Goal: Information Seeking & Learning: Find specific fact

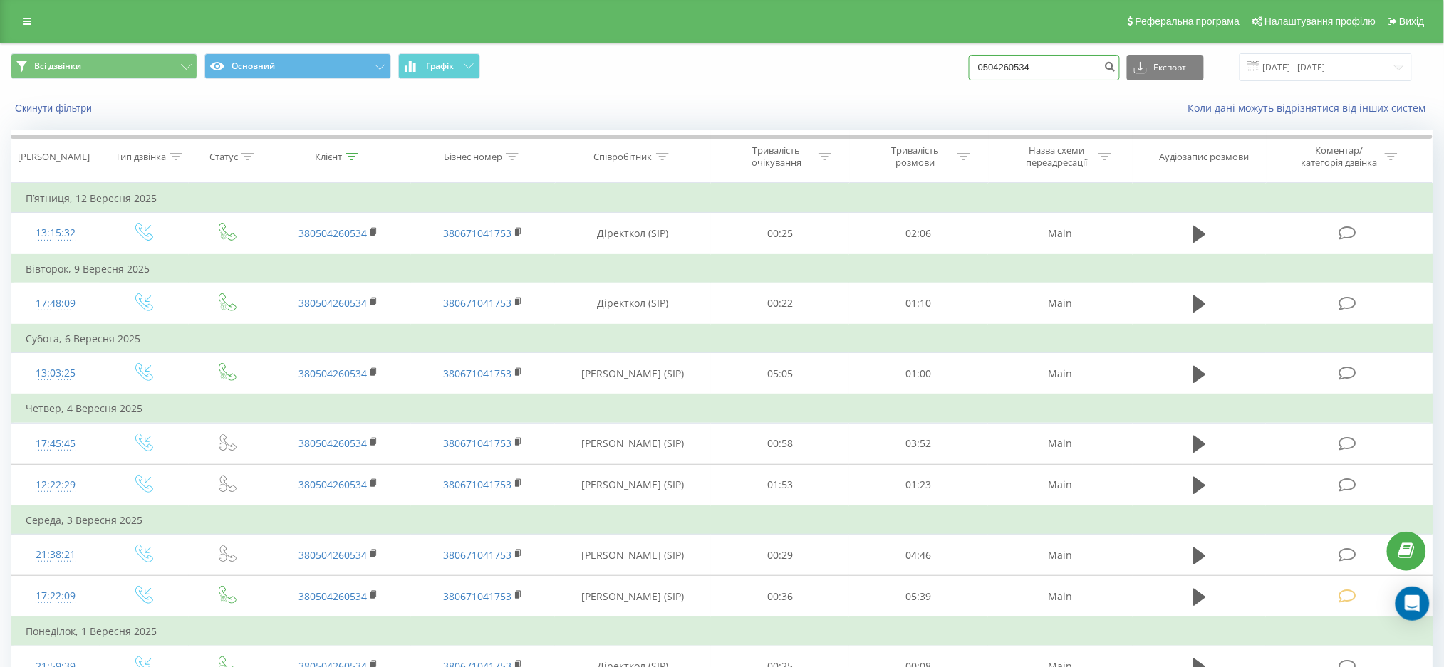
click at [1073, 73] on input "0504260534" at bounding box center [1044, 68] width 151 height 26
paste input "380974211510"
type input "380974211510"
click at [1116, 68] on icon "submit" at bounding box center [1110, 65] width 12 height 9
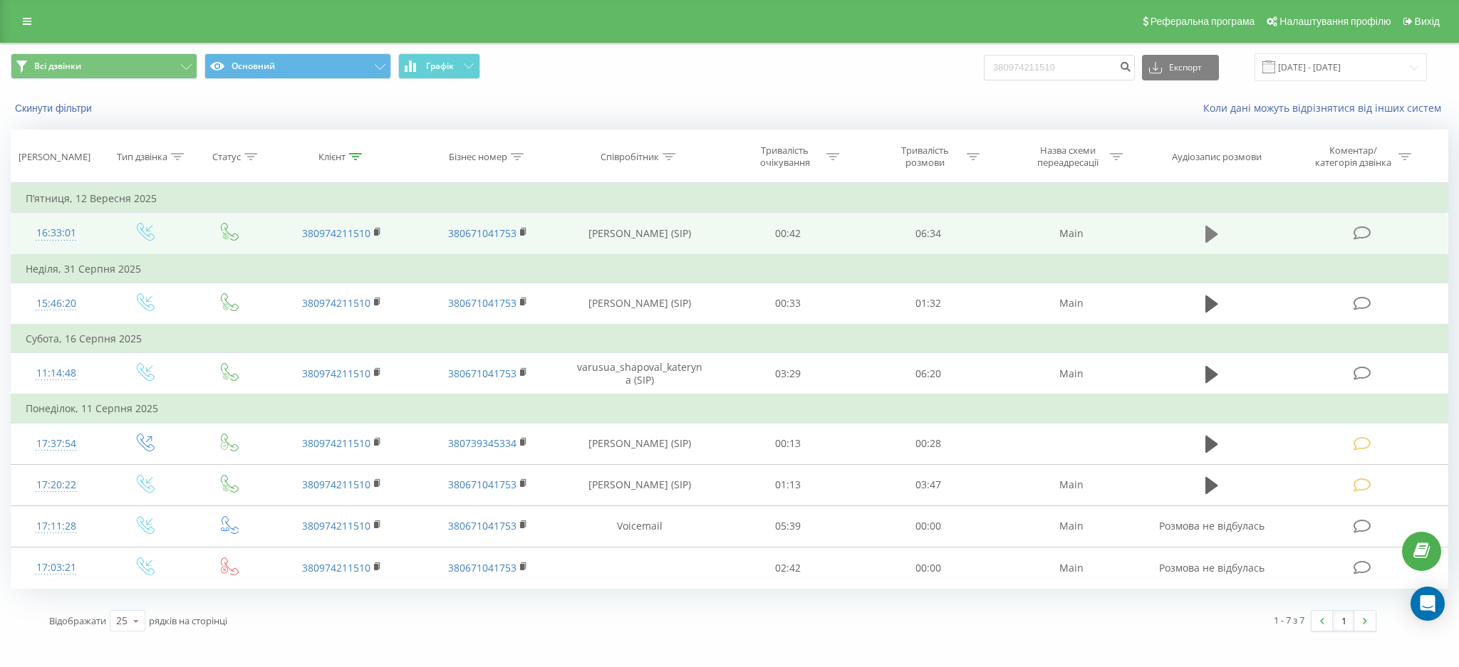
click at [1212, 229] on icon at bounding box center [1211, 234] width 13 height 17
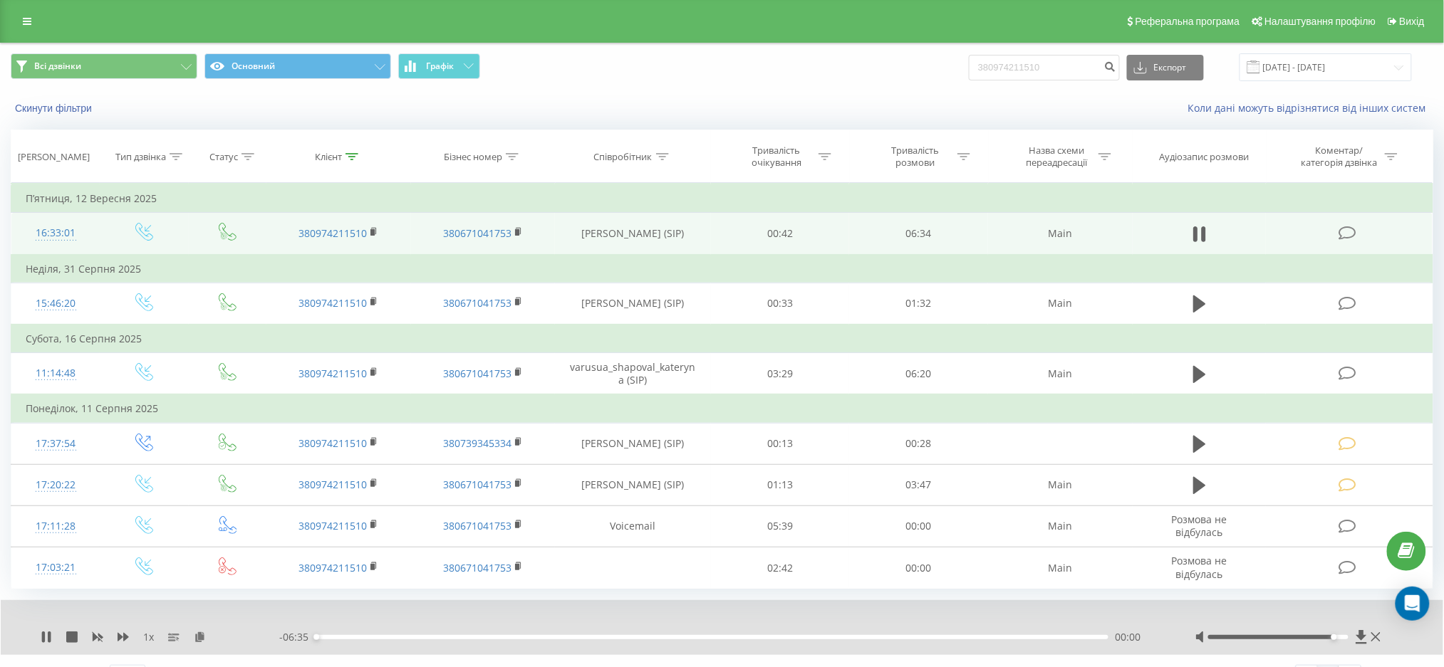
drag, startPoint x: 1304, startPoint y: 635, endPoint x: 1351, endPoint y: 635, distance: 47.7
click at [1351, 635] on div at bounding box center [1289, 637] width 189 height 14
click at [49, 634] on icon at bounding box center [49, 637] width 3 height 11
drag, startPoint x: 380, startPoint y: 635, endPoint x: 390, endPoint y: 633, distance: 9.4
click at [318, 635] on div "00:00" at bounding box center [316, 638] width 6 height 6
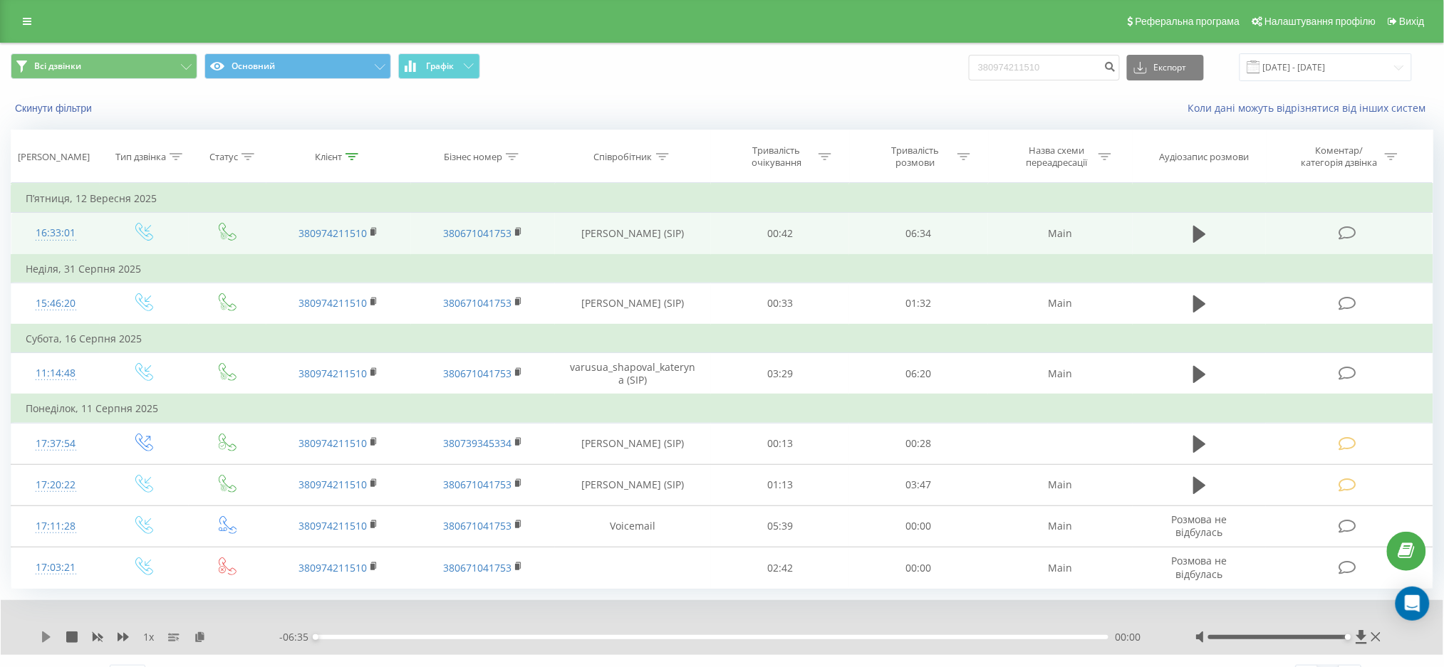
click at [41, 632] on icon at bounding box center [46, 637] width 11 height 11
drag, startPoint x: 393, startPoint y: 633, endPoint x: 684, endPoint y: 651, distance: 291.2
click at [684, 651] on div "1 x - 03:31 03:03 03:03" at bounding box center [722, 627] width 1442 height 55
click at [46, 645] on div "1 x - 03:21 03:13 03:13" at bounding box center [722, 627] width 1442 height 55
click at [46, 635] on icon at bounding box center [46, 637] width 11 height 11
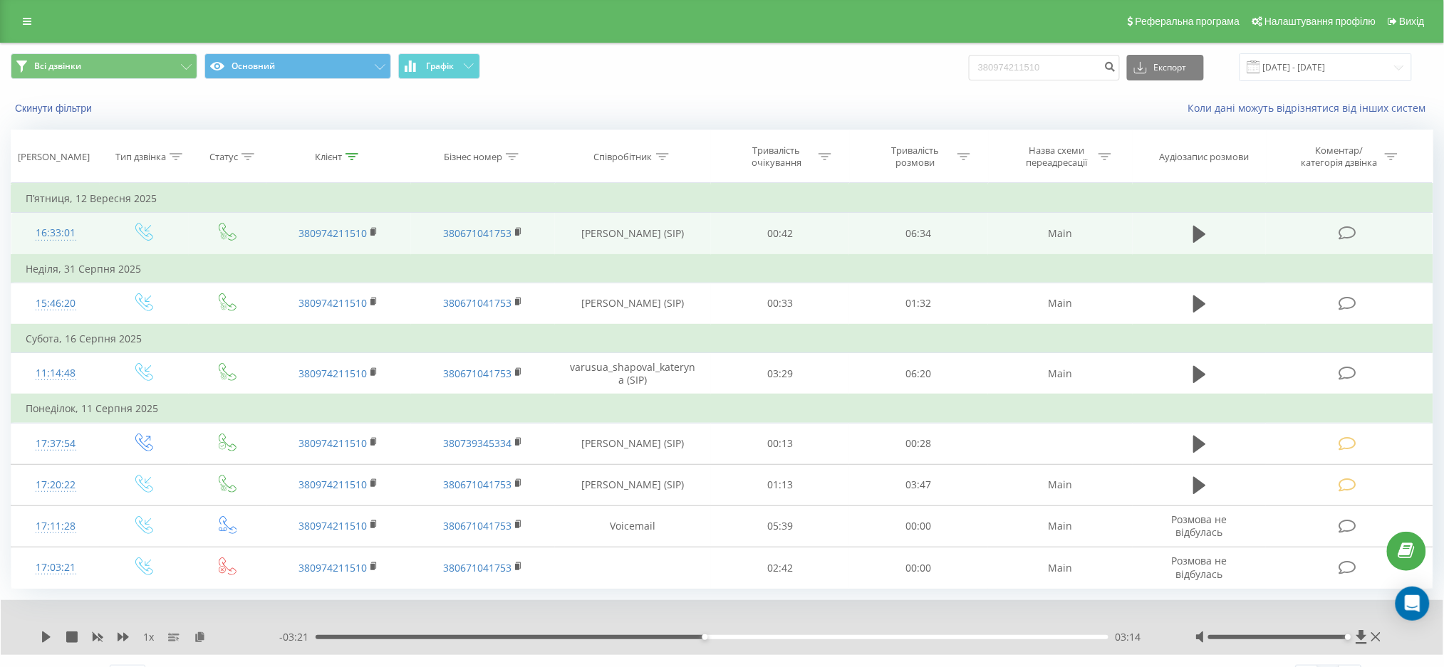
click at [693, 635] on div "03:14" at bounding box center [712, 637] width 792 height 4
click at [48, 632] on icon at bounding box center [46, 637] width 11 height 11
click at [44, 638] on icon at bounding box center [43, 637] width 3 height 11
click at [44, 633] on icon at bounding box center [46, 637] width 9 height 11
click at [44, 633] on icon at bounding box center [43, 637] width 3 height 11
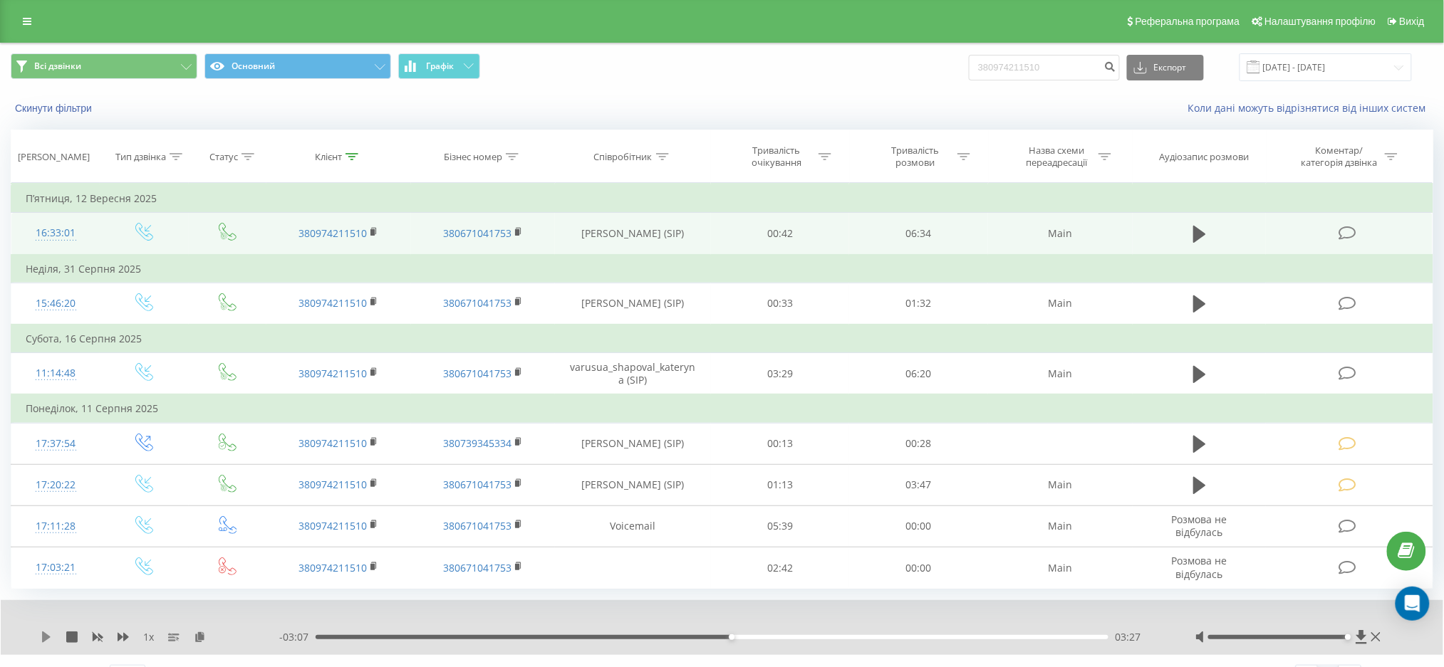
click at [43, 633] on icon at bounding box center [46, 637] width 9 height 11
click at [802, 636] on div "04:14" at bounding box center [712, 637] width 792 height 4
click at [42, 632] on icon at bounding box center [43, 637] width 3 height 11
click at [798, 635] on div "04:00" at bounding box center [712, 637] width 792 height 4
click at [43, 632] on icon at bounding box center [46, 637] width 9 height 11
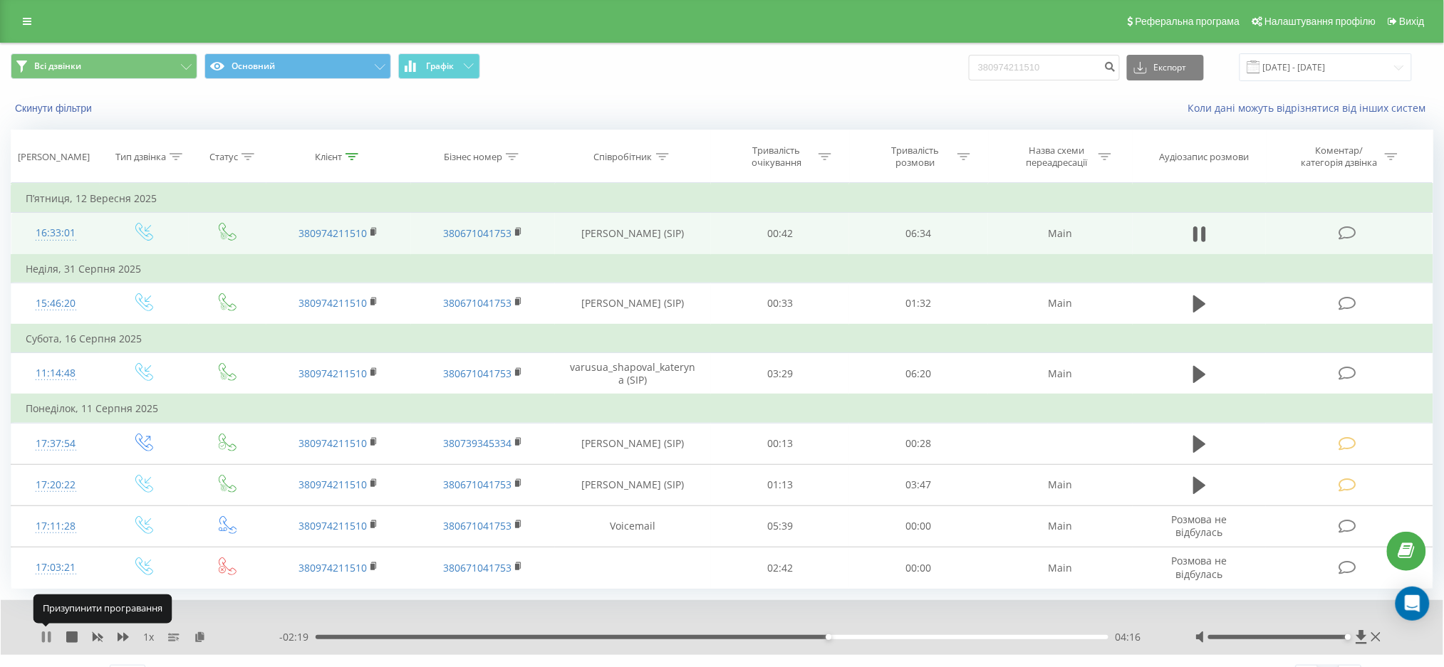
click at [46, 633] on icon at bounding box center [46, 637] width 11 height 11
click at [46, 634] on icon at bounding box center [46, 637] width 9 height 11
click at [822, 635] on div "04:12" at bounding box center [712, 637] width 792 height 4
click at [46, 640] on icon at bounding box center [46, 637] width 11 height 11
click at [42, 638] on icon at bounding box center [46, 637] width 9 height 11
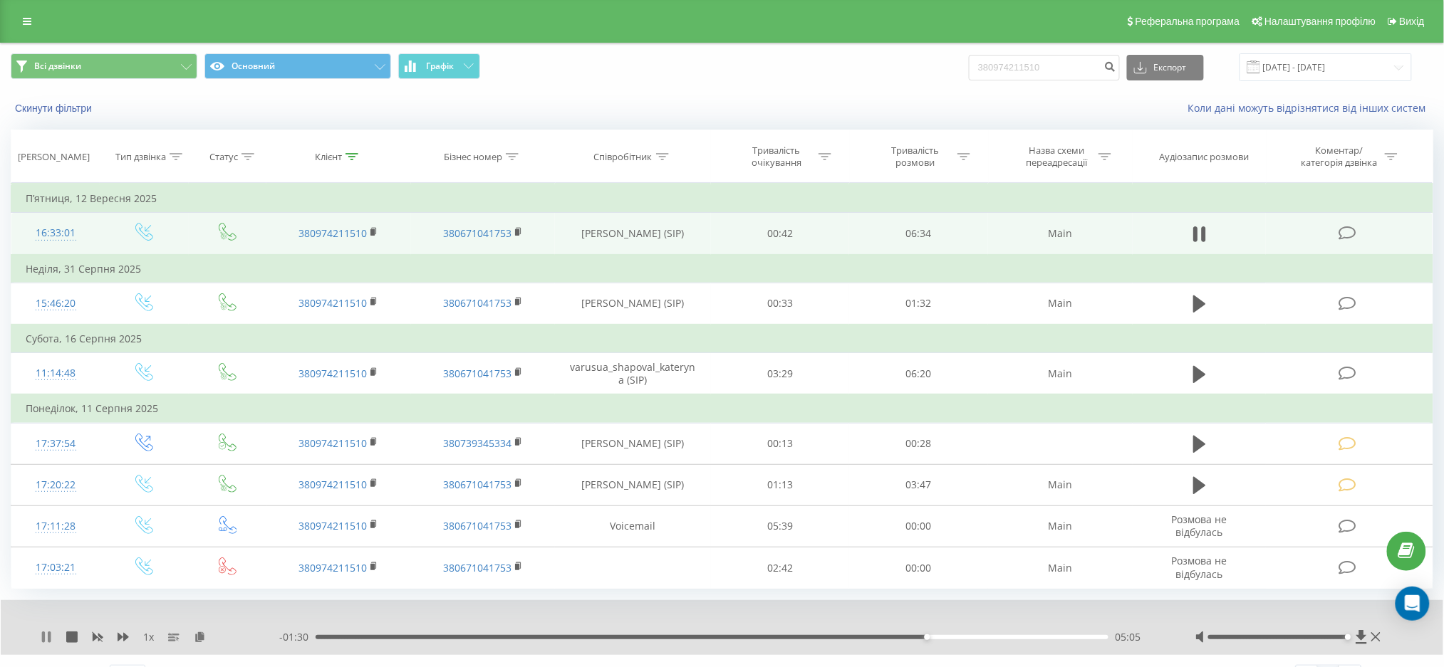
click at [48, 635] on icon at bounding box center [49, 637] width 3 height 11
click at [47, 636] on icon at bounding box center [46, 637] width 9 height 11
click at [46, 636] on icon at bounding box center [46, 637] width 11 height 11
click at [43, 638] on icon at bounding box center [46, 637] width 9 height 11
click at [1066, 78] on input "380974211510" at bounding box center [1044, 68] width 151 height 26
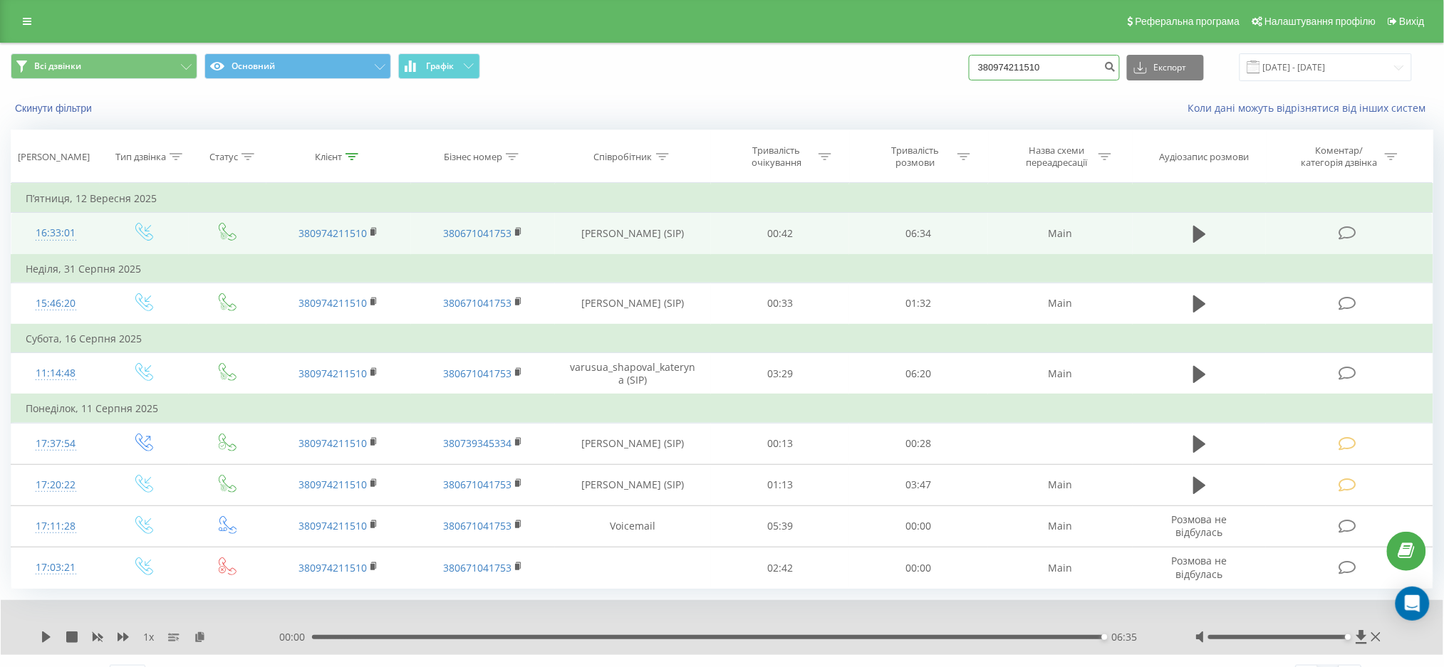
drag, startPoint x: 1070, startPoint y: 67, endPoint x: 492, endPoint y: 102, distance: 579.5
click at [1009, 62] on input "380974211510" at bounding box center [1044, 68] width 151 height 26
click at [49, 110] on button "Скинути фільтри" at bounding box center [55, 108] width 88 height 13
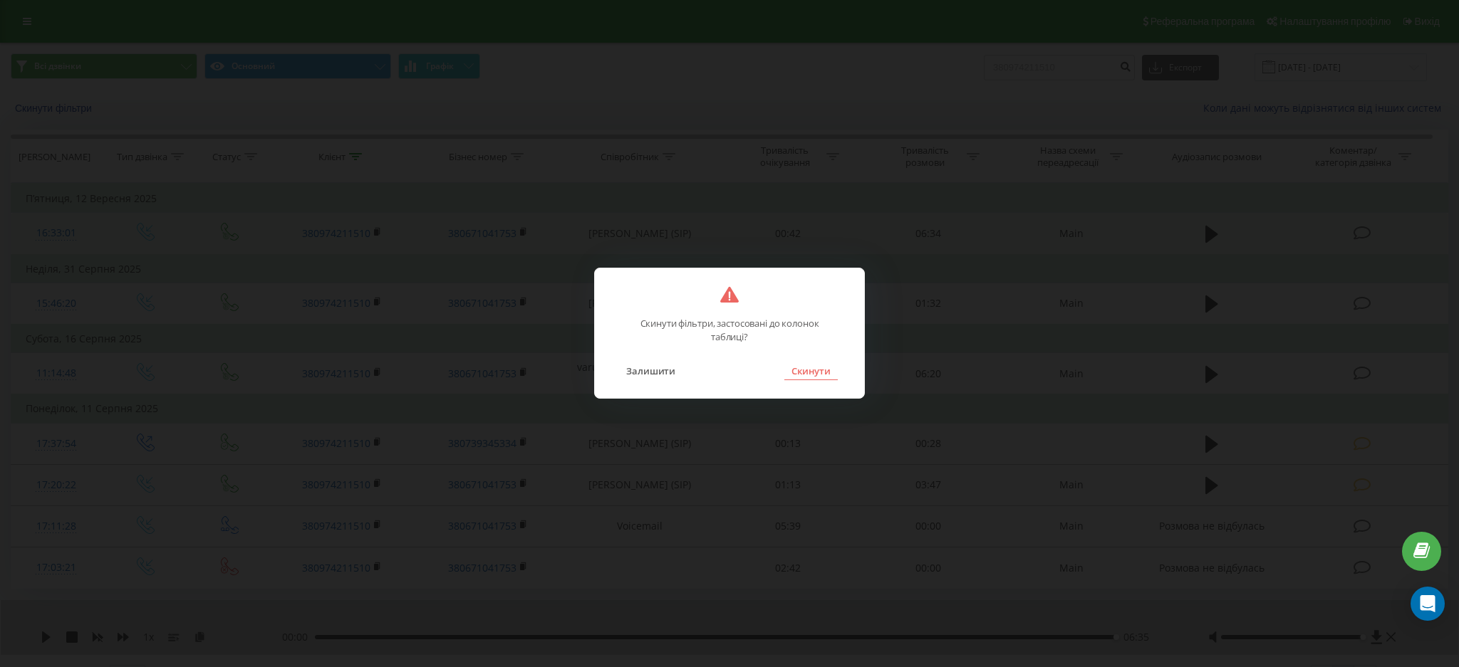
click at [789, 368] on button "Скинути" at bounding box center [810, 371] width 53 height 19
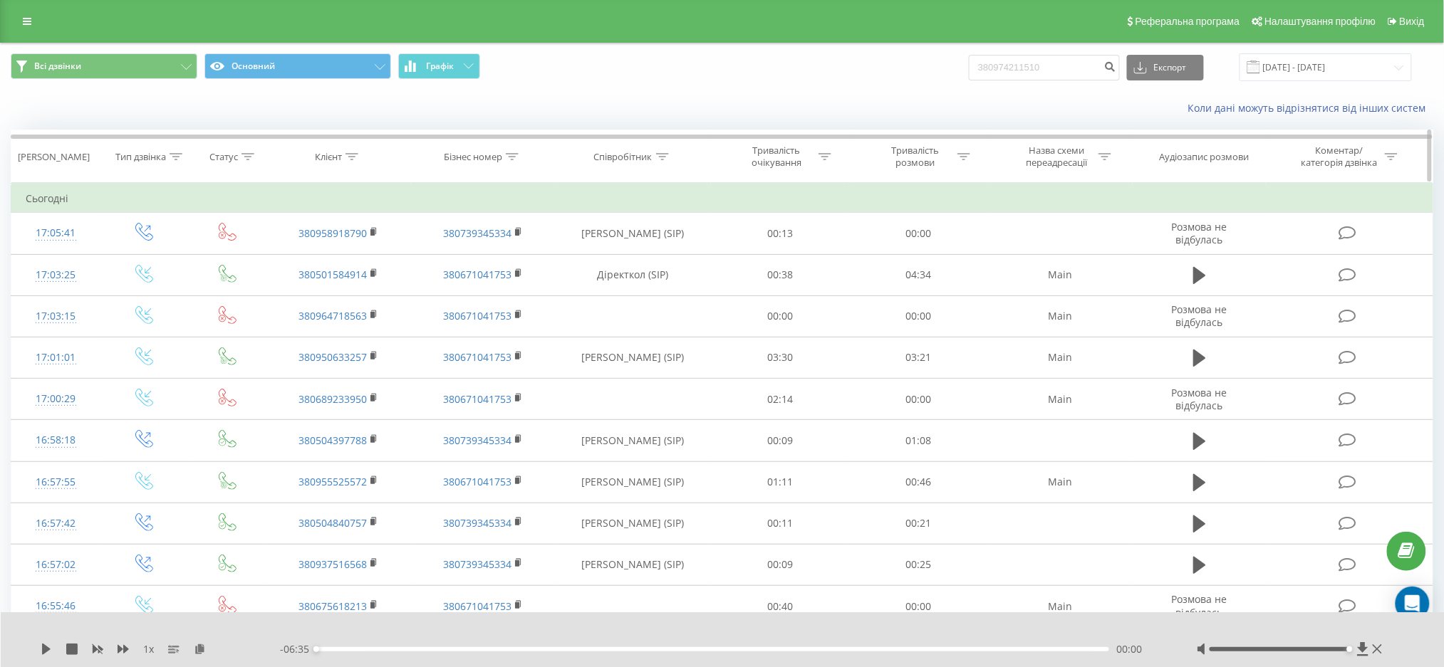
click at [660, 155] on icon at bounding box center [662, 156] width 13 height 7
click at [647, 260] on input "text" at bounding box center [633, 258] width 125 height 25
type input "[PERSON_NAME]"
click at [651, 290] on span "OK" at bounding box center [663, 287] width 40 height 22
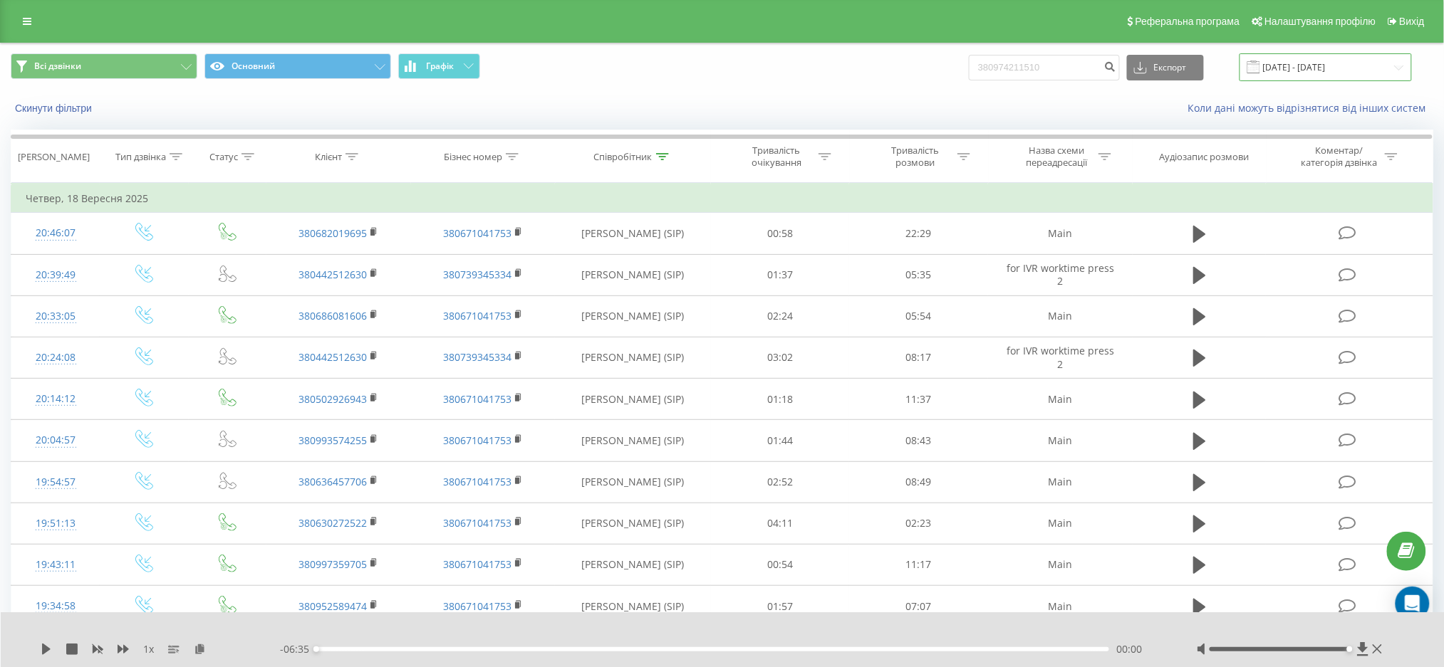
click at [1379, 73] on input "[DATE] - [DATE]" at bounding box center [1325, 67] width 172 height 28
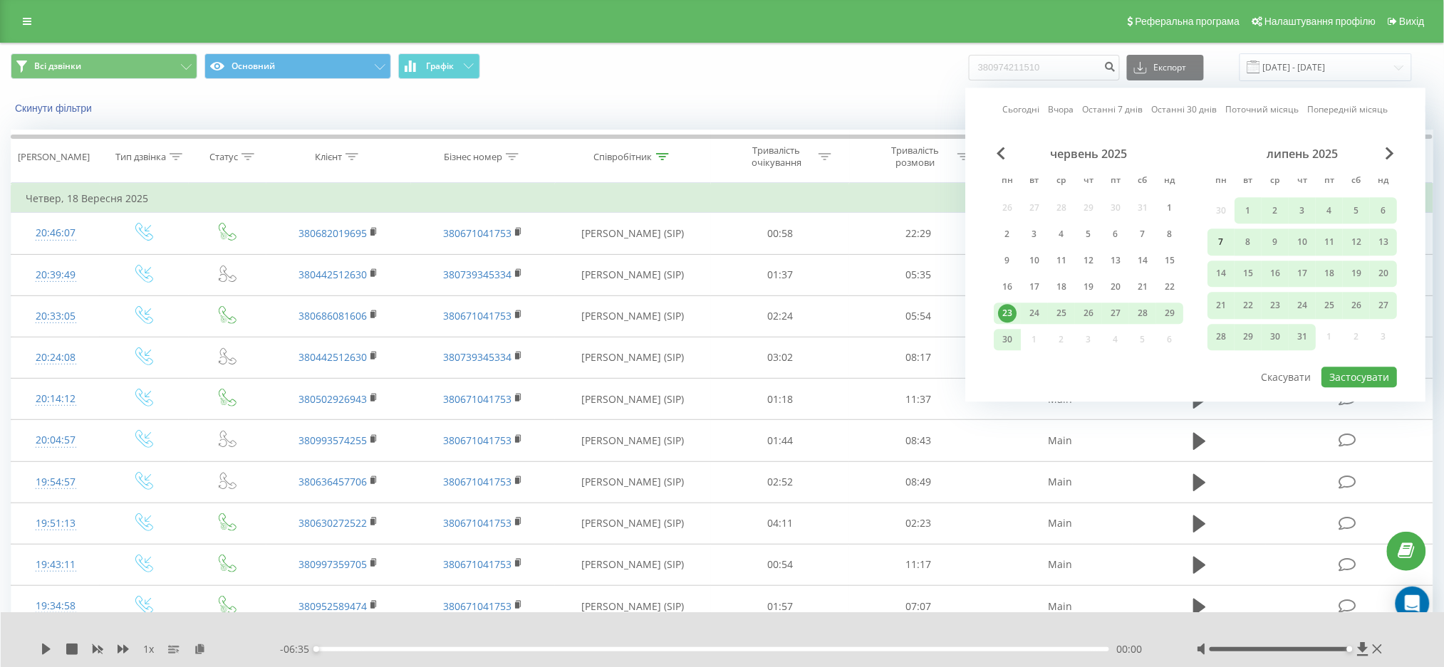
click at [1220, 234] on div "7" at bounding box center [1221, 243] width 19 height 19
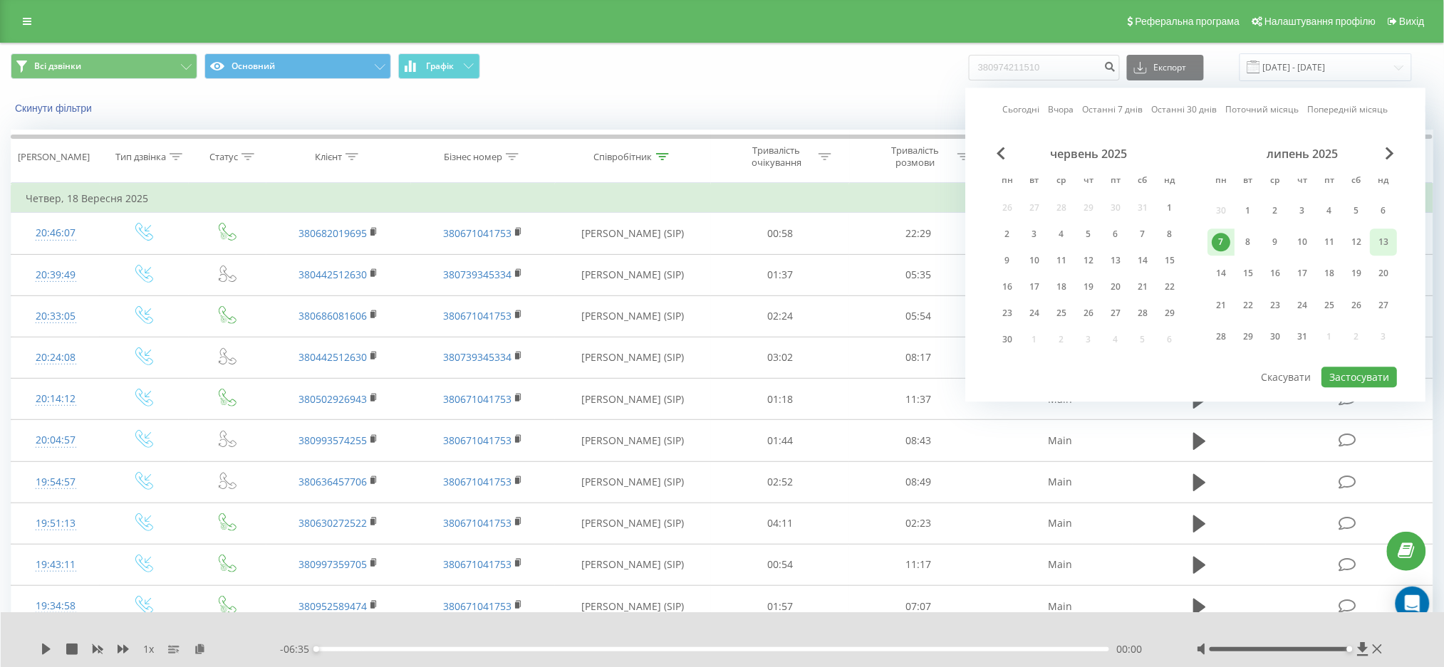
click at [1385, 229] on div "13" at bounding box center [1383, 242] width 27 height 26
click at [1387, 158] on span "Next Month" at bounding box center [1389, 153] width 9 height 13
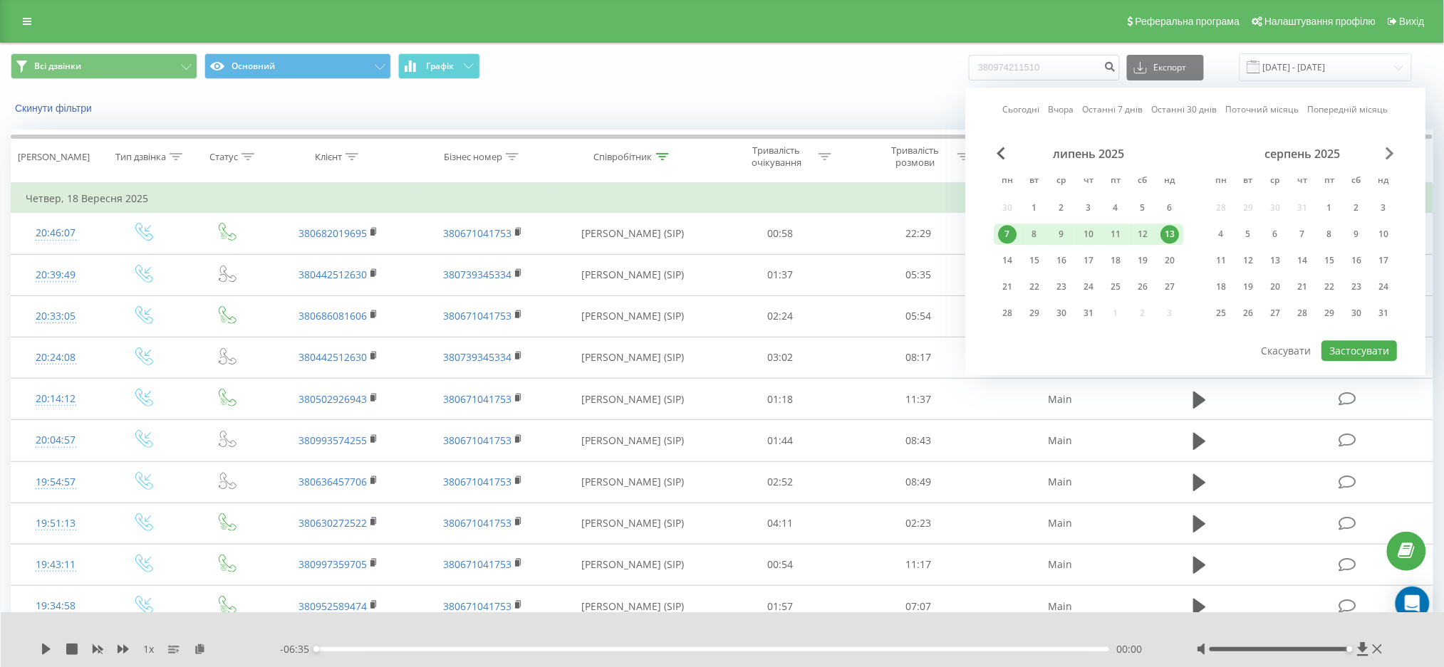
click at [1393, 157] on span "Next Month" at bounding box center [1389, 153] width 9 height 13
click at [1222, 260] on div "15" at bounding box center [1221, 260] width 19 height 19
drag, startPoint x: 1217, startPoint y: 231, endPoint x: 1417, endPoint y: 232, distance: 199.5
click at [1218, 231] on div "8" at bounding box center [1221, 234] width 19 height 19
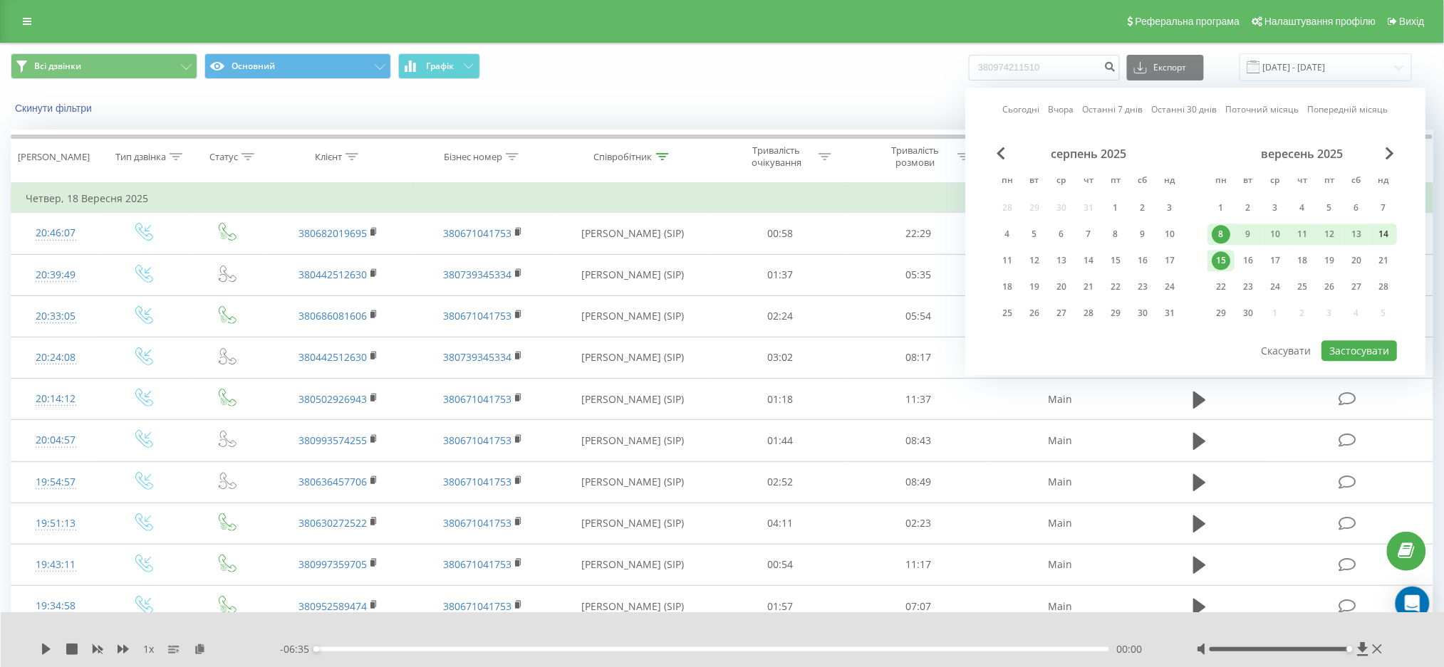
click at [1388, 229] on div "14" at bounding box center [1383, 234] width 19 height 19
click at [1229, 225] on div "8" at bounding box center [1221, 234] width 19 height 19
click at [1382, 340] on button "Застосувати" at bounding box center [1359, 350] width 76 height 21
type input "[DATE] - [DATE]"
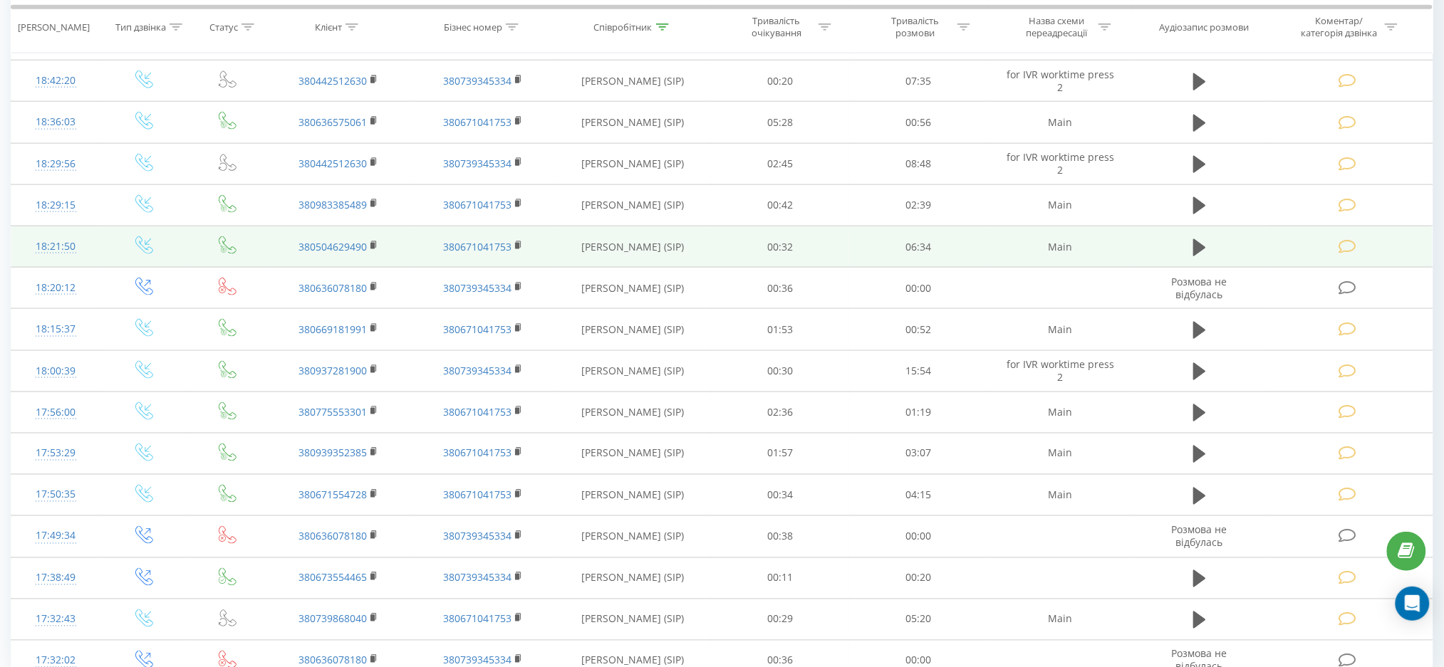
scroll to position [635, 0]
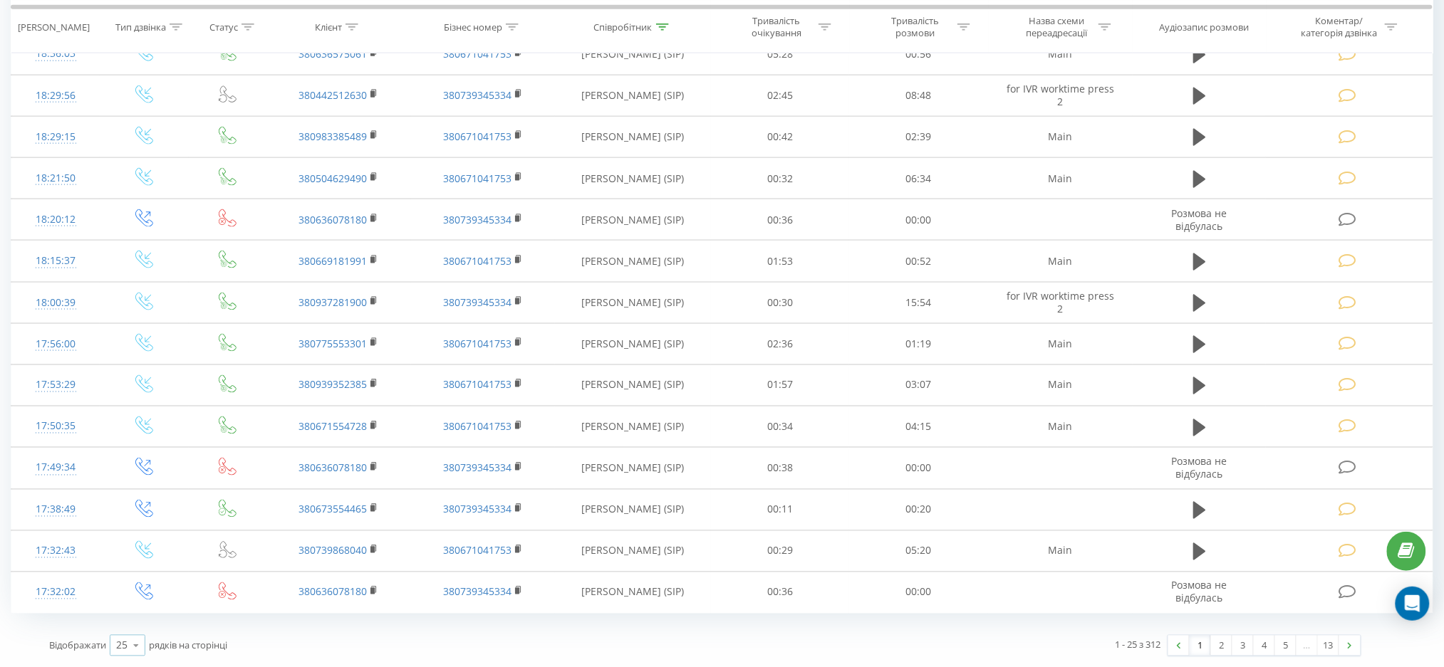
click at [130, 651] on icon at bounding box center [135, 647] width 21 height 28
click at [119, 627] on span "100" at bounding box center [124, 626] width 17 height 14
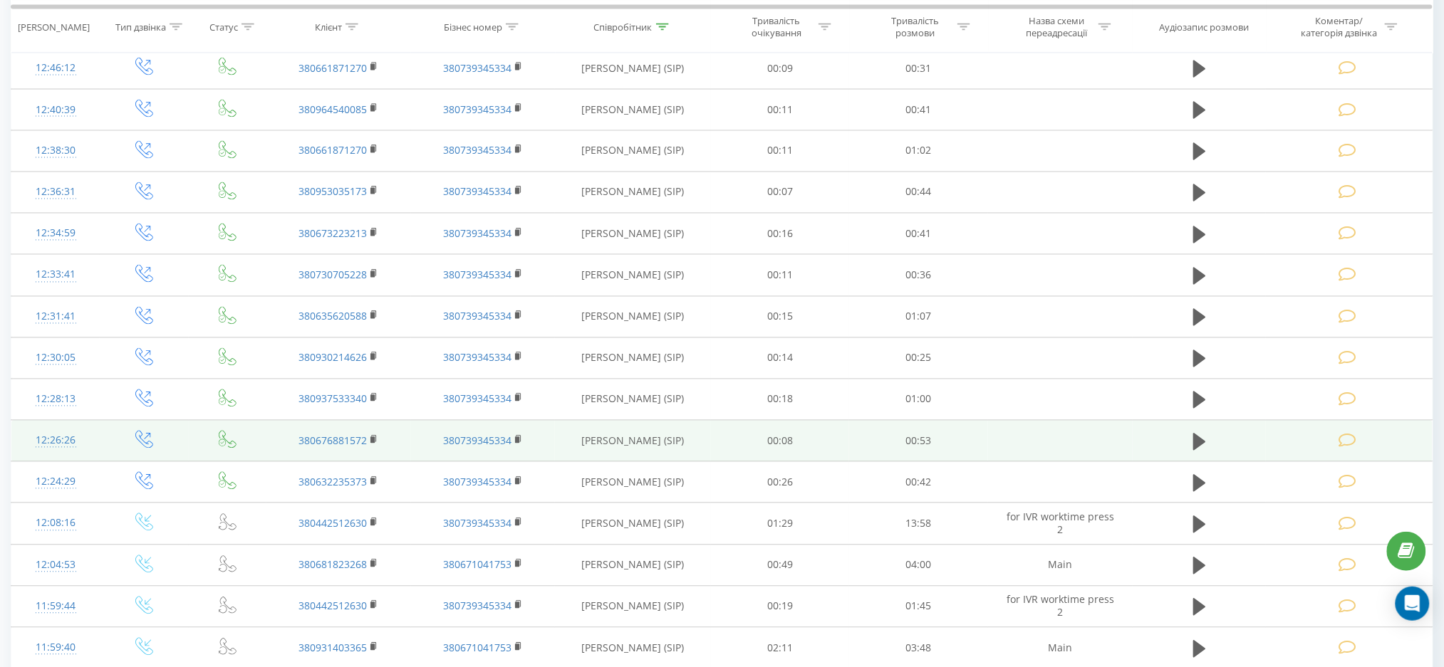
scroll to position [2915, 0]
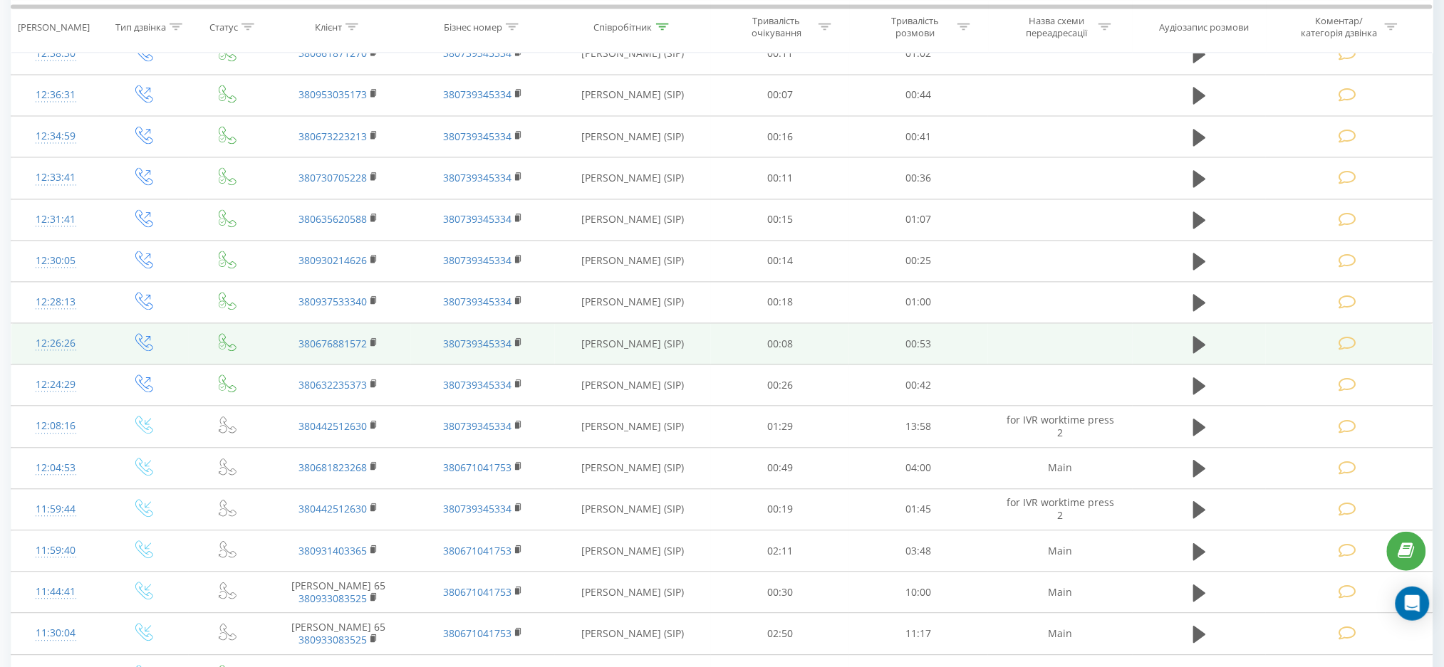
click at [1349, 357] on td at bounding box center [1349, 344] width 167 height 41
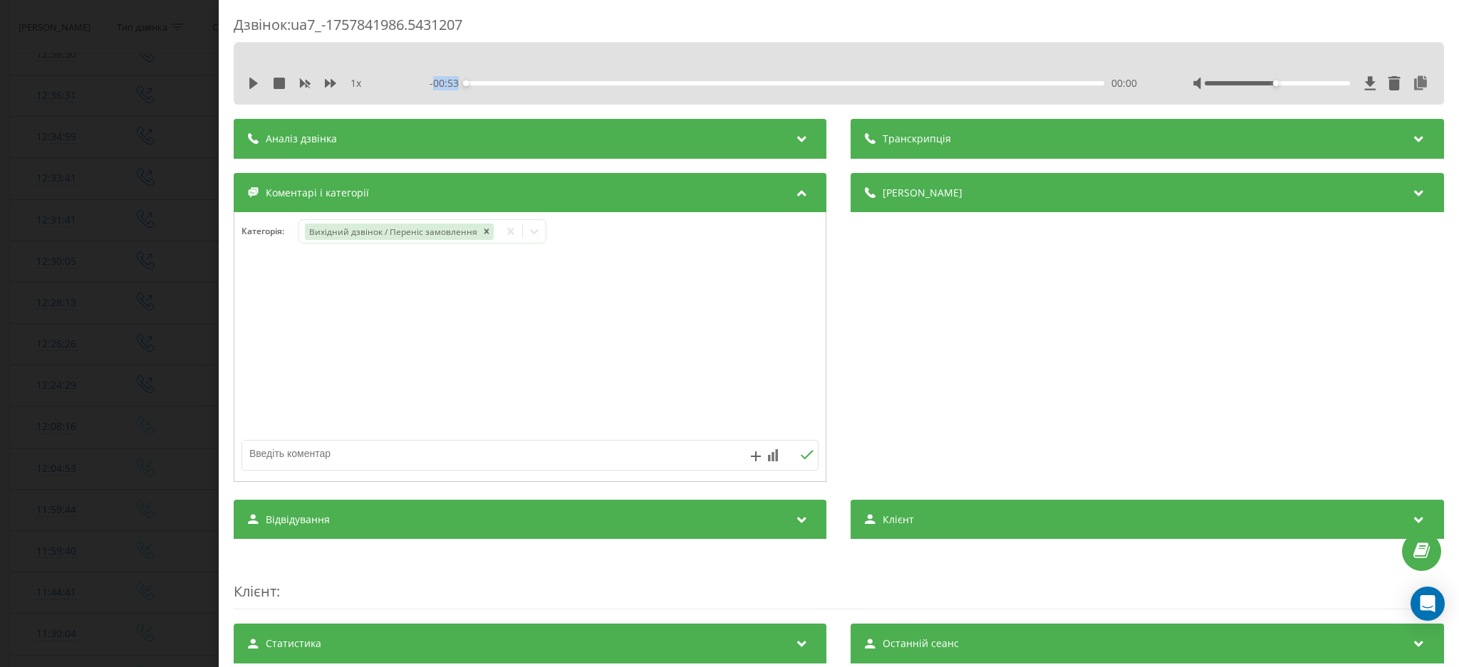
drag, startPoint x: 430, startPoint y: 88, endPoint x: 454, endPoint y: 85, distance: 25.1
click at [454, 85] on span "- 00:53" at bounding box center [448, 83] width 36 height 14
click at [115, 138] on div "Дзвінок : ua7_-1757841986.5431207 1 x - 00:53 00:00 00:00 Транскрипція Для AI-а…" at bounding box center [729, 333] width 1459 height 667
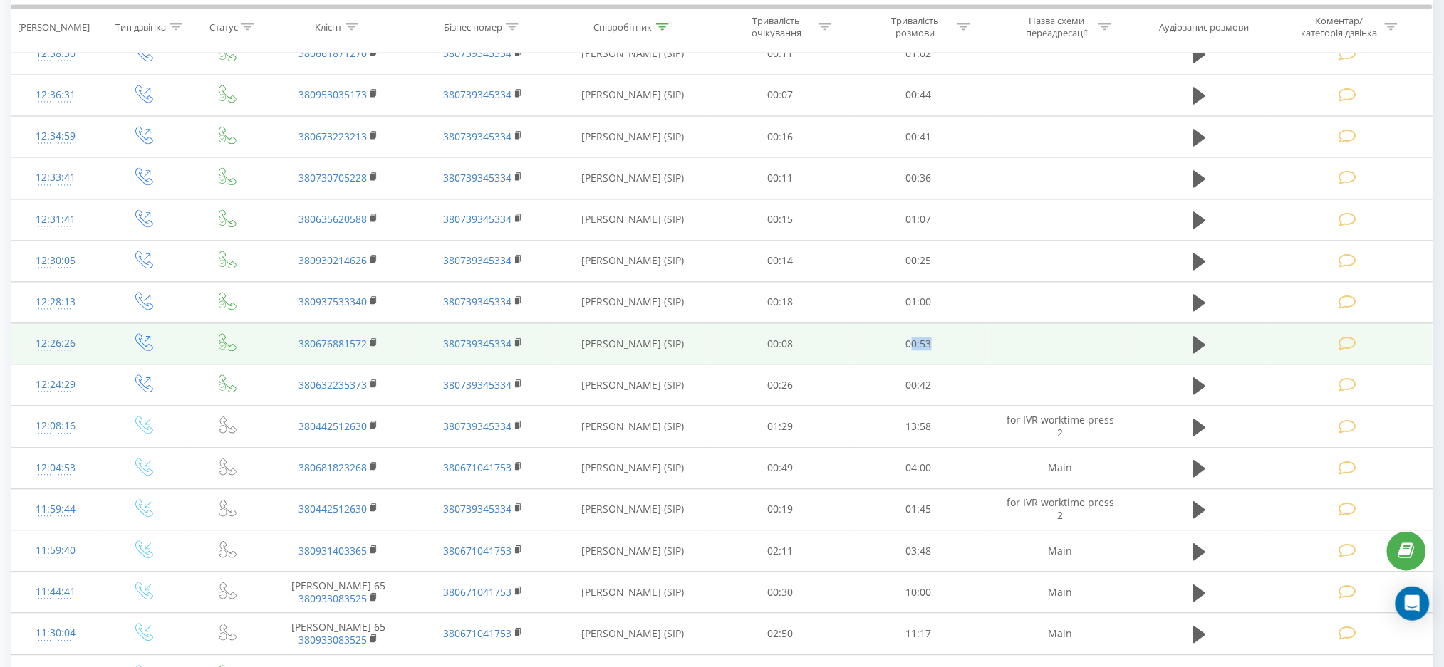
drag, startPoint x: 912, startPoint y: 347, endPoint x: 940, endPoint y: 349, distance: 28.6
click at [940, 349] on td "00:53" at bounding box center [918, 344] width 139 height 41
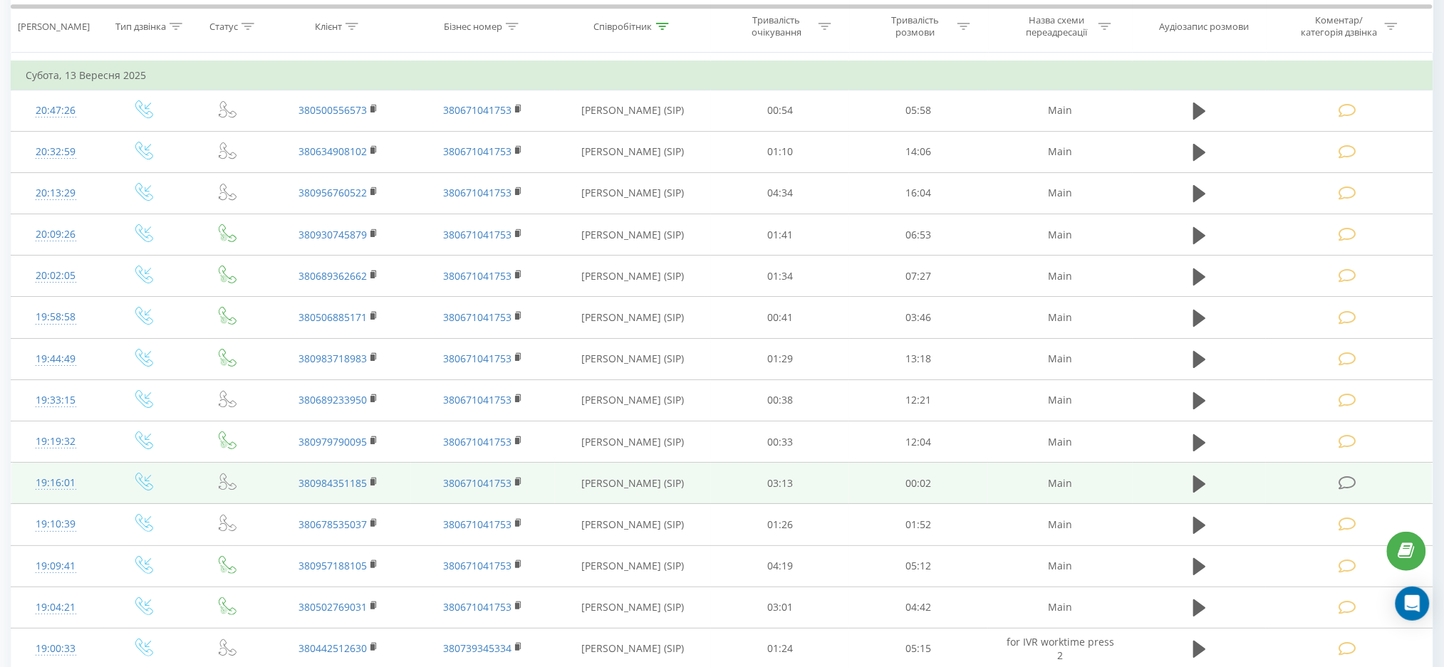
scroll to position [3777, 0]
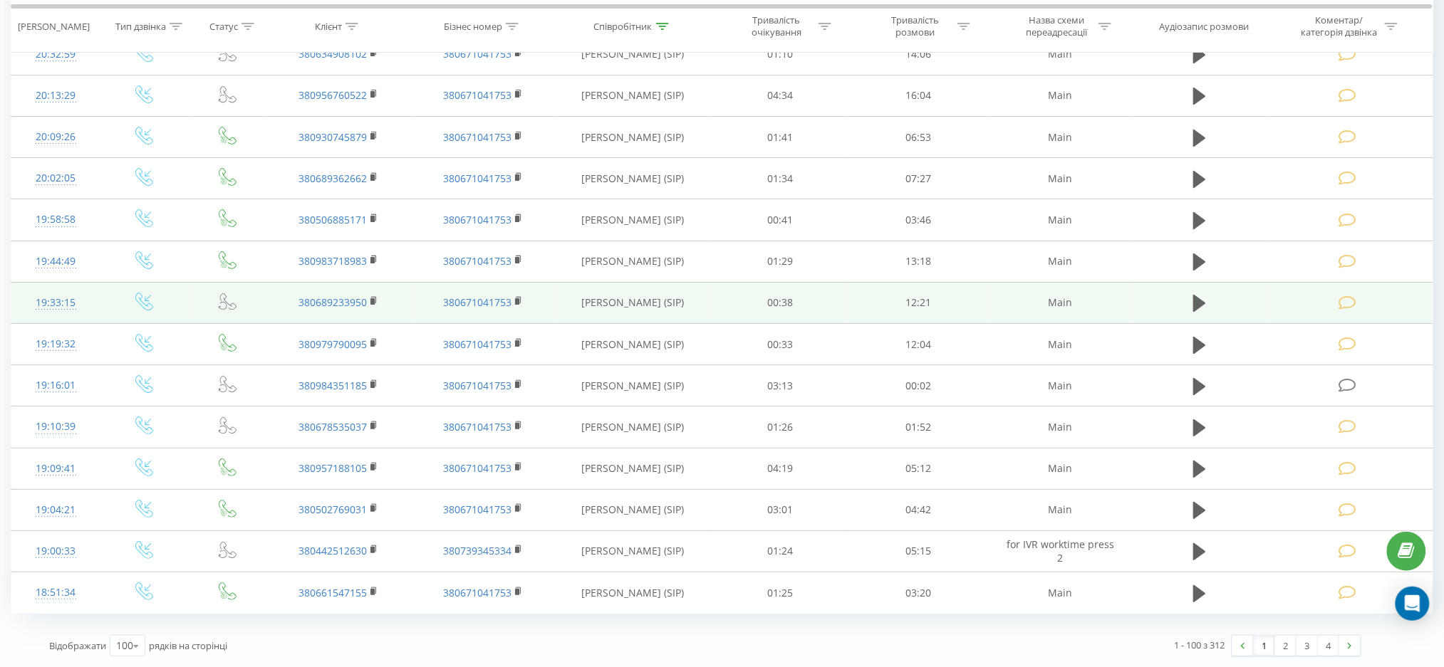
click at [1301, 306] on td at bounding box center [1349, 302] width 167 height 41
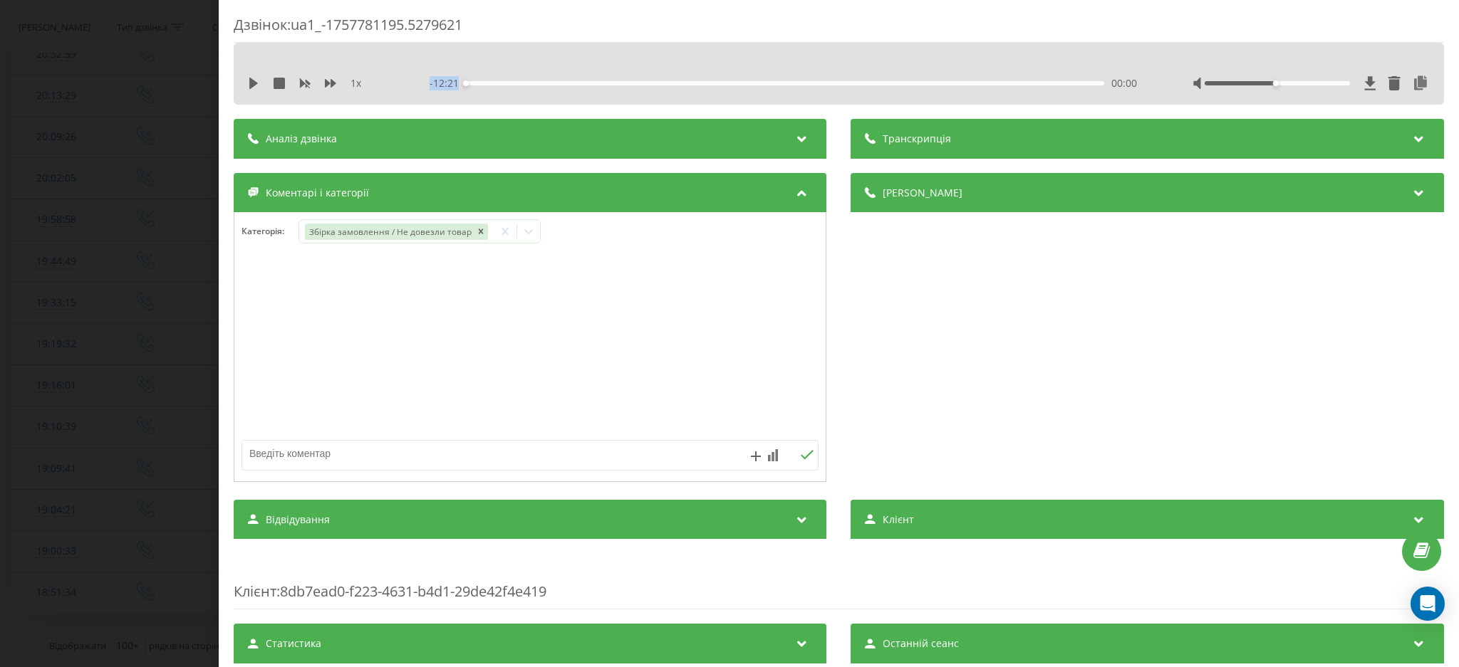
drag, startPoint x: 418, startPoint y: 90, endPoint x: 459, endPoint y: 79, distance: 42.9
click at [459, 79] on div "1 x - 12:21 00:00 00:00" at bounding box center [838, 83] width 1189 height 21
click at [107, 113] on div "Дзвінок : ua1_-1757781195.5279621 1 x - 12:21 00:00 00:00 Транскрипція Для AI-а…" at bounding box center [729, 333] width 1459 height 667
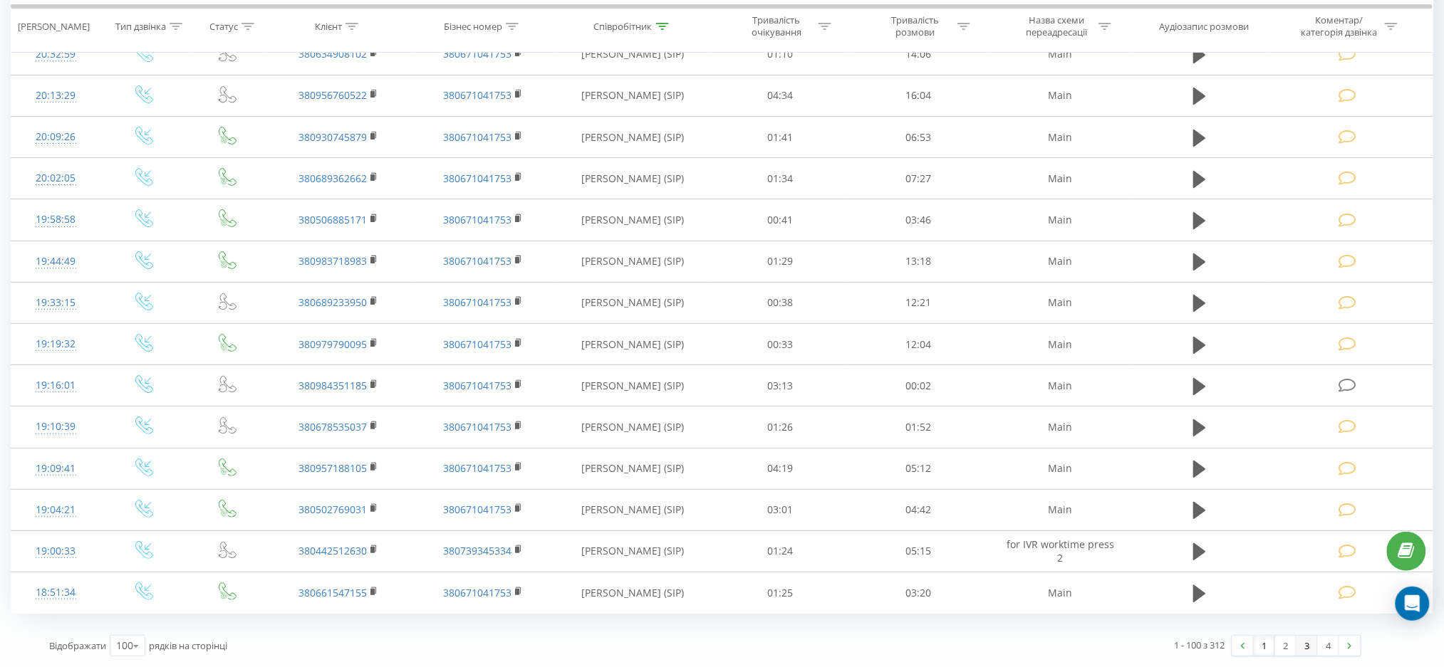
click at [1304, 645] on link "3" at bounding box center [1306, 646] width 21 height 20
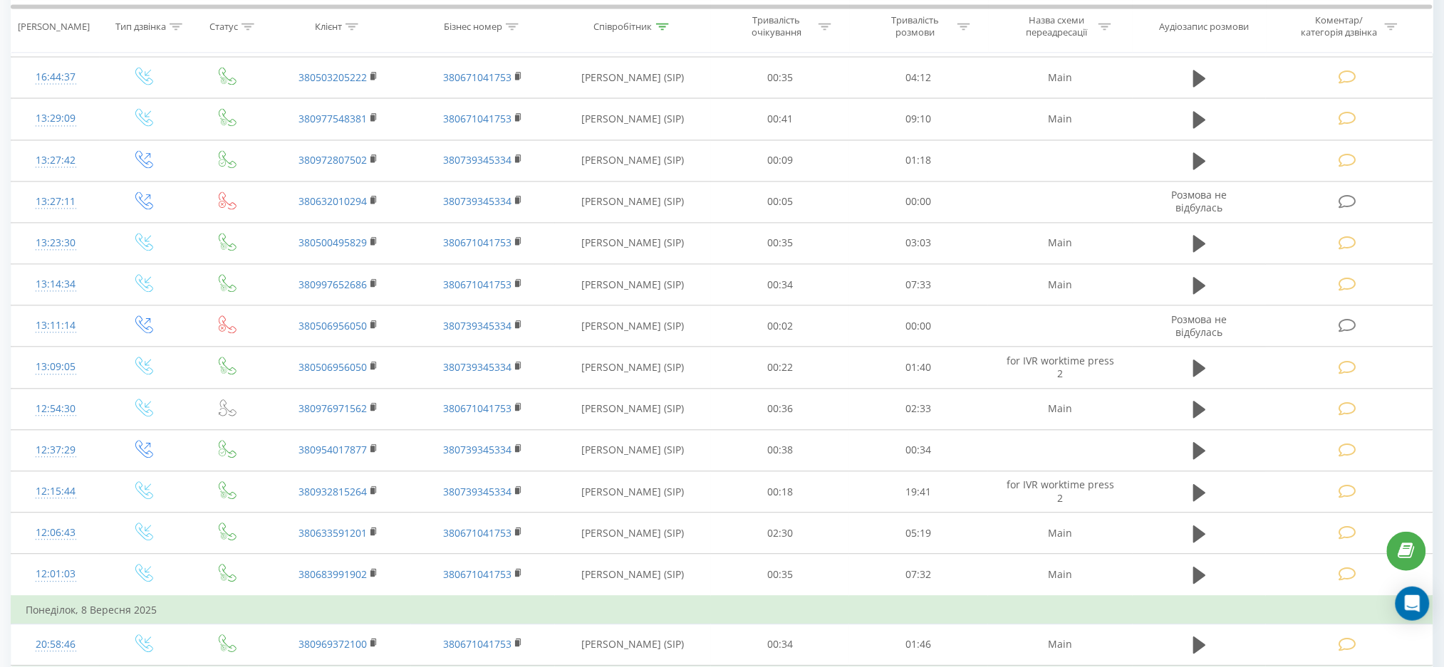
scroll to position [853, 0]
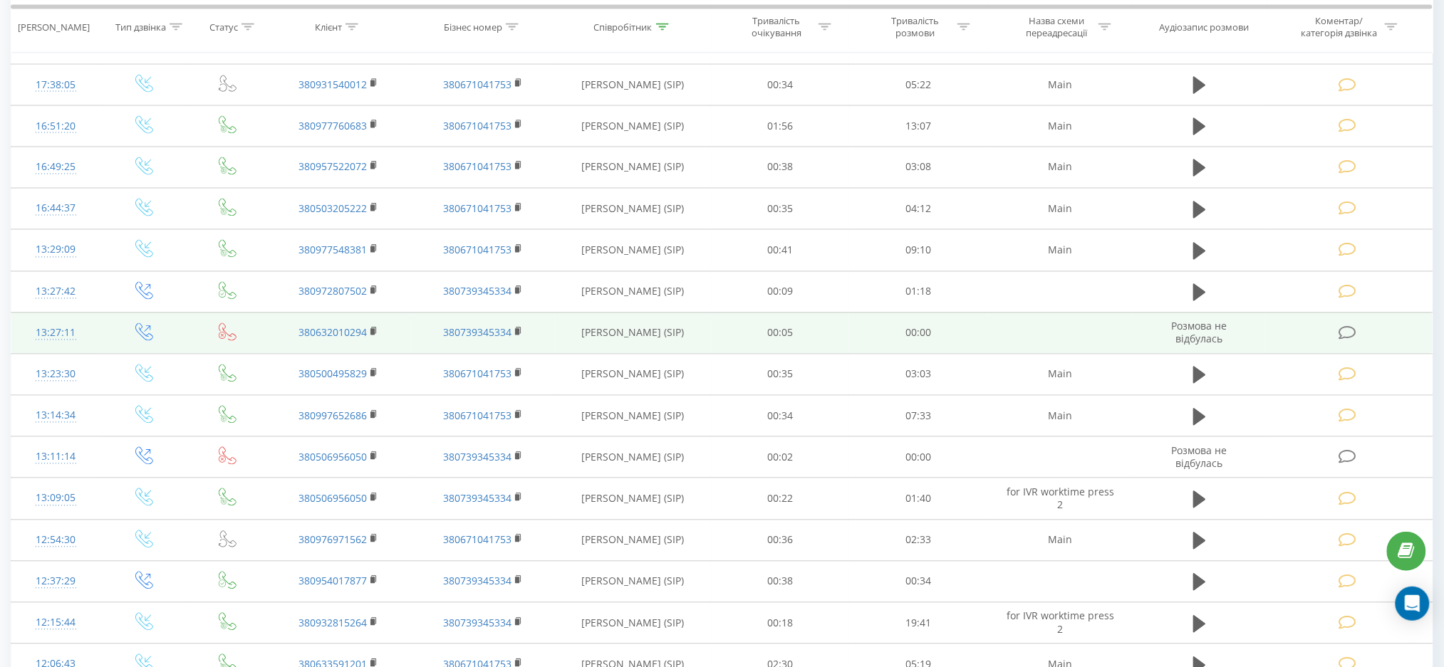
click at [1351, 326] on icon at bounding box center [1348, 333] width 18 height 15
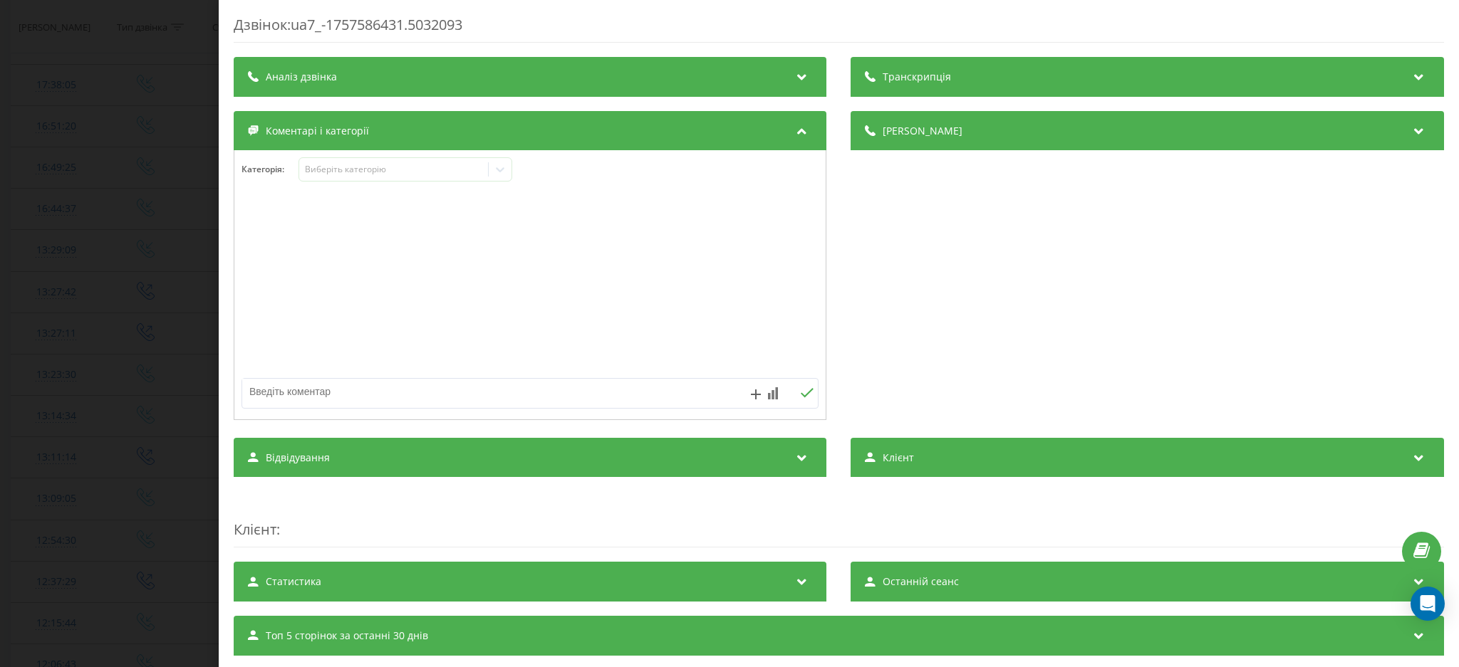
drag, startPoint x: 0, startPoint y: 289, endPoint x: 0, endPoint y: 270, distance: 19.2
click at [0, 288] on div "Дзвінок : ua7_-1757586431.5032093 Транскрипція Для AI-аналізу майбутніх дзвінкі…" at bounding box center [729, 333] width 1459 height 667
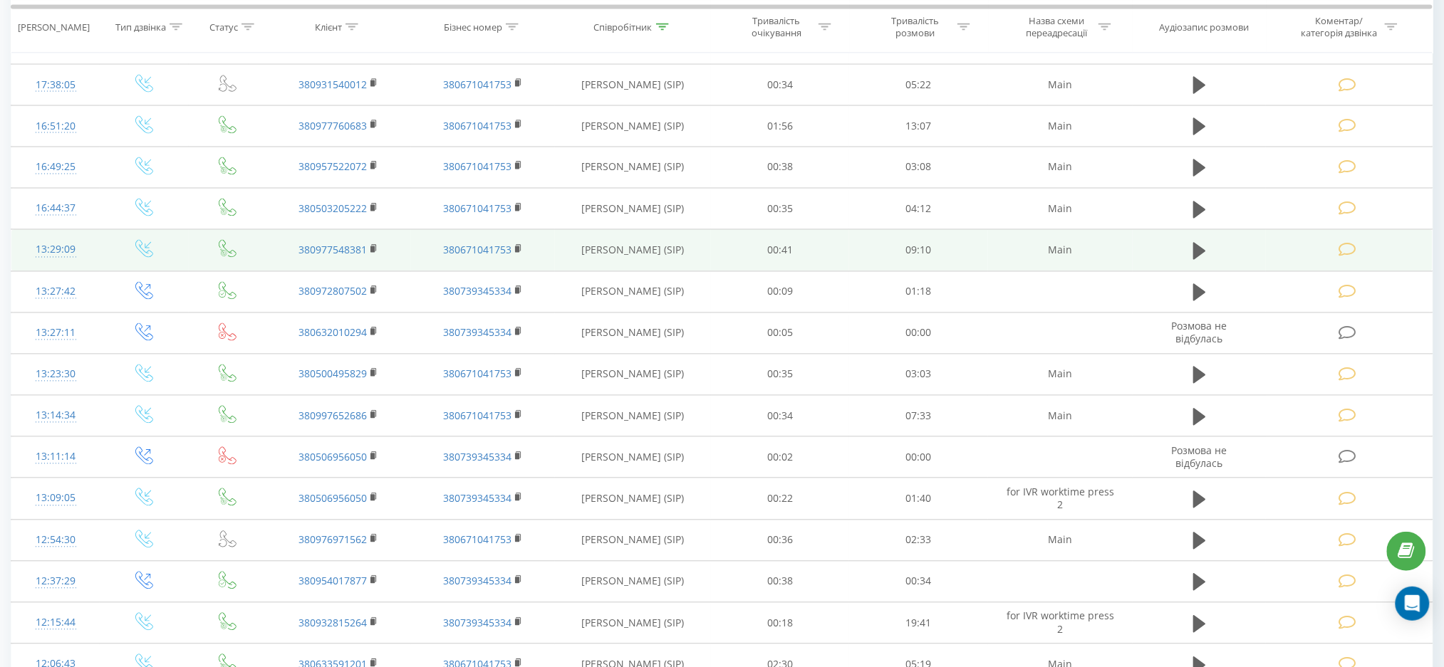
click at [1343, 246] on icon at bounding box center [1348, 250] width 18 height 15
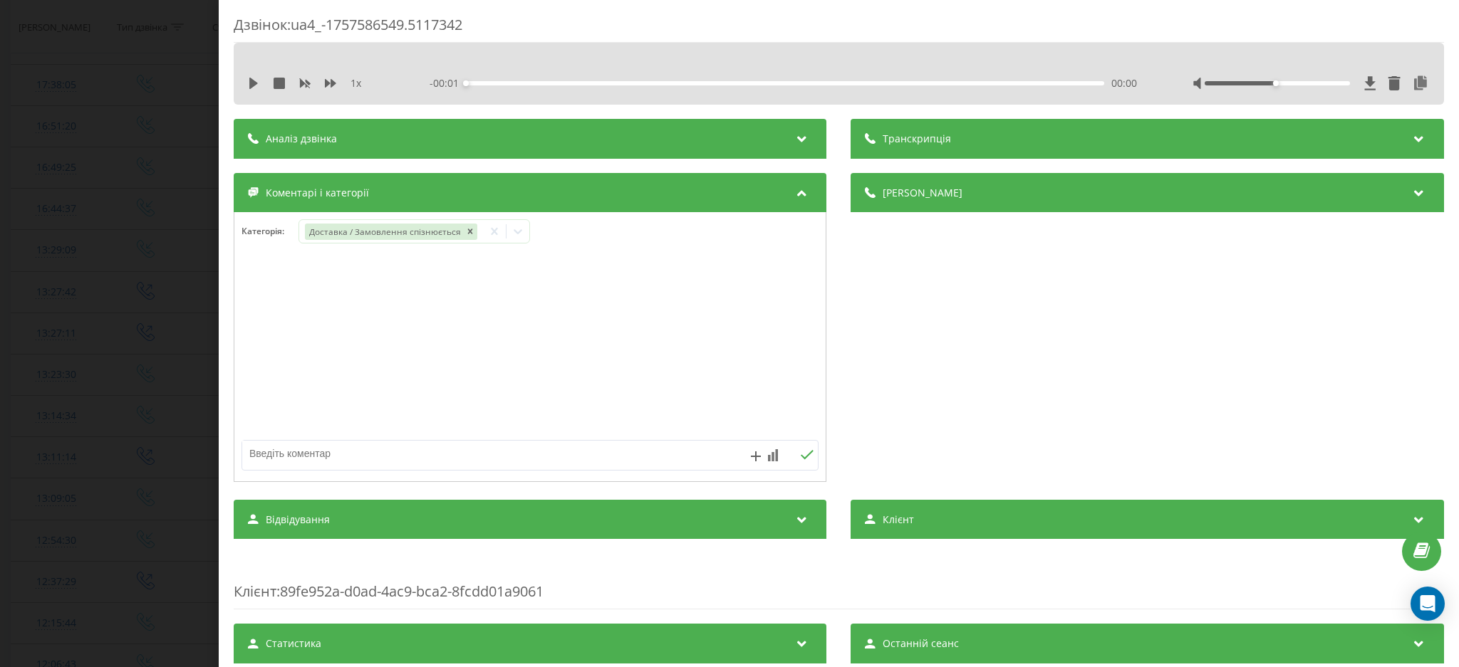
click at [194, 281] on div "Дзвінок : ua4_-1757586549.5117342 1 x - 00:01 00:00 00:00 Транскрипція Для AI-а…" at bounding box center [729, 333] width 1459 height 667
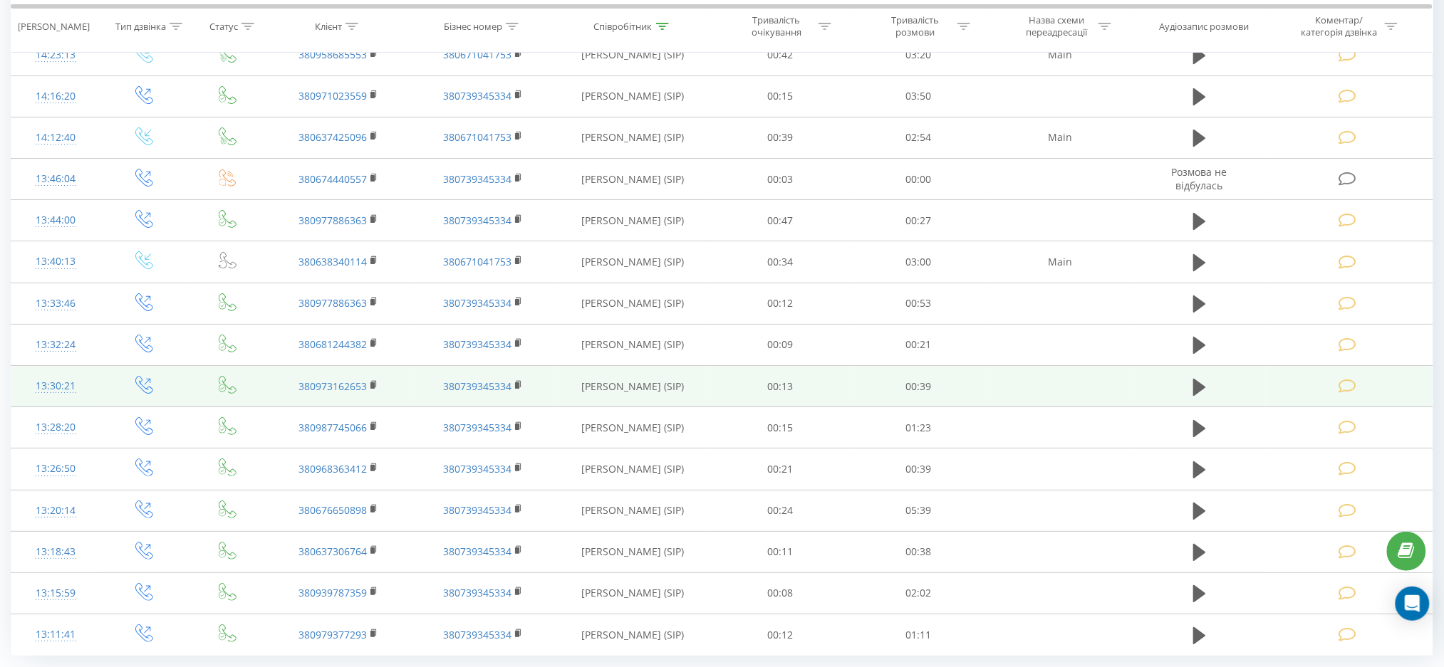
scroll to position [3777, 0]
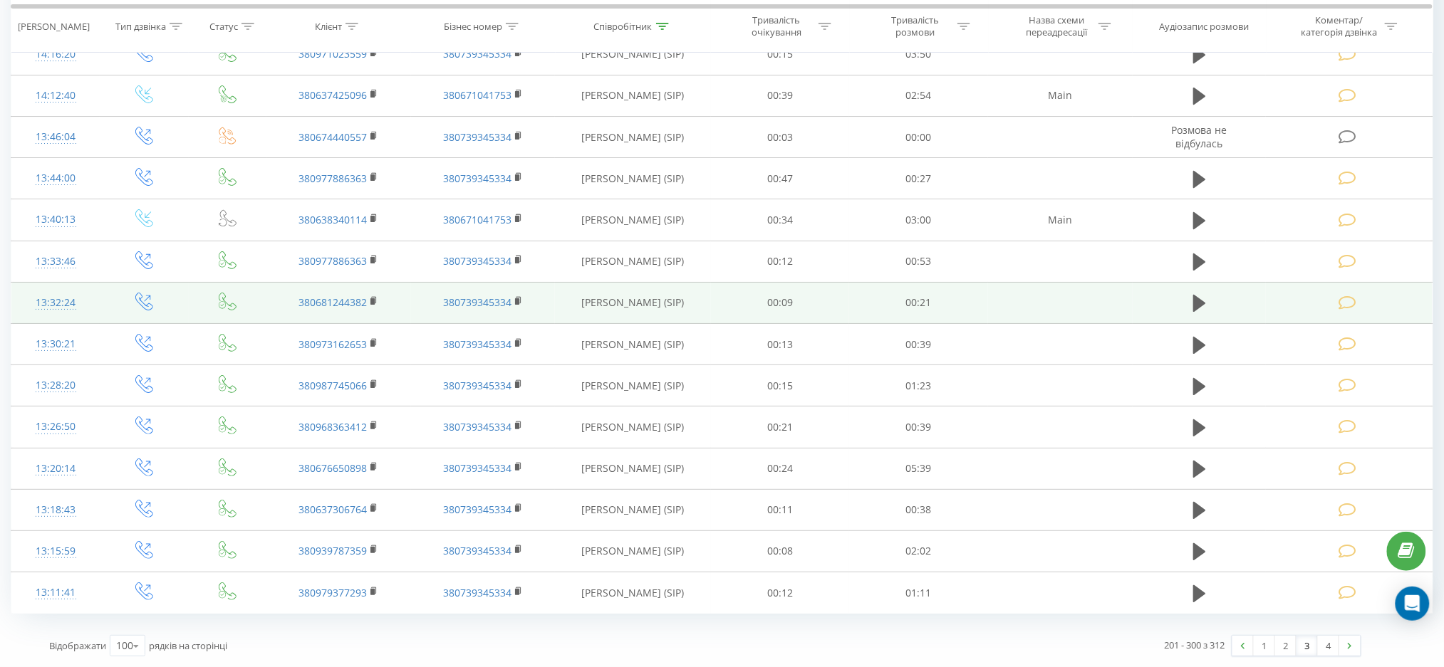
click at [1364, 300] on td at bounding box center [1349, 302] width 167 height 41
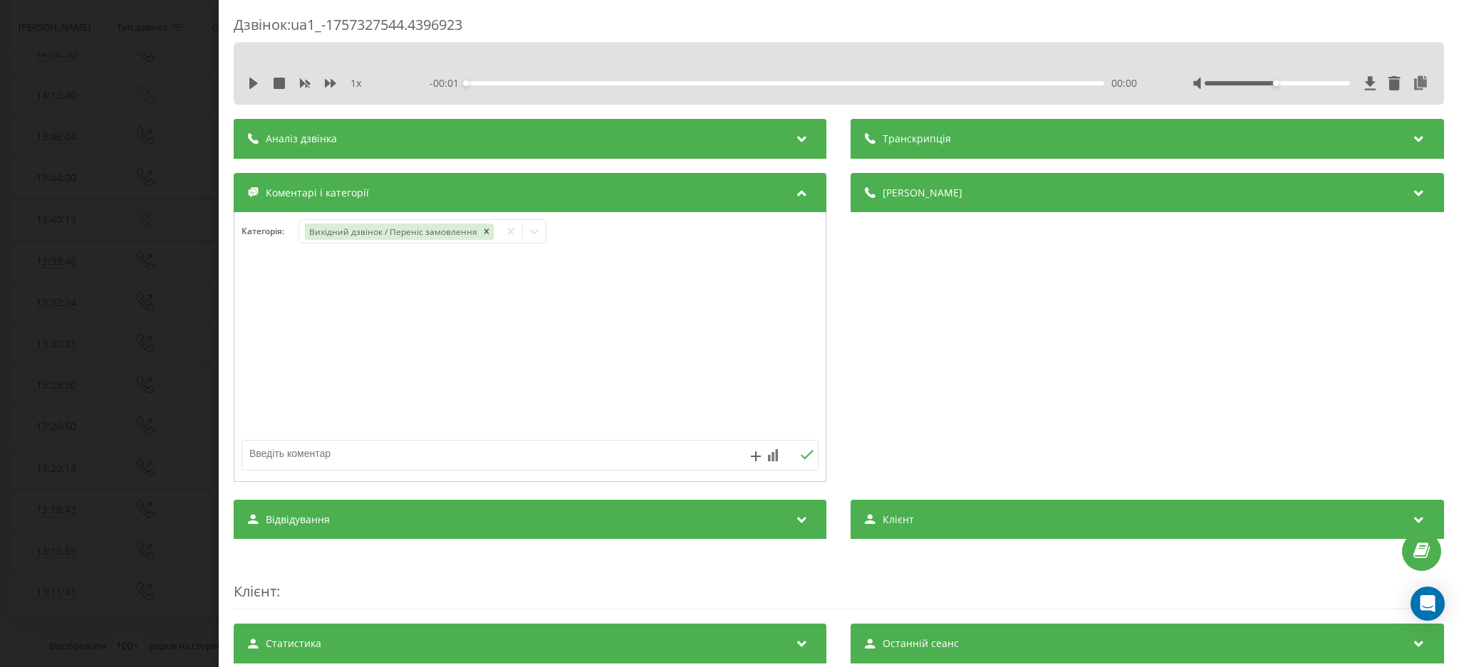
click at [131, 384] on div "Дзвінок : ua1_-1757327544.4396923 1 x - 00:01 00:00 00:00 Транскрипція Для AI-а…" at bounding box center [729, 333] width 1459 height 667
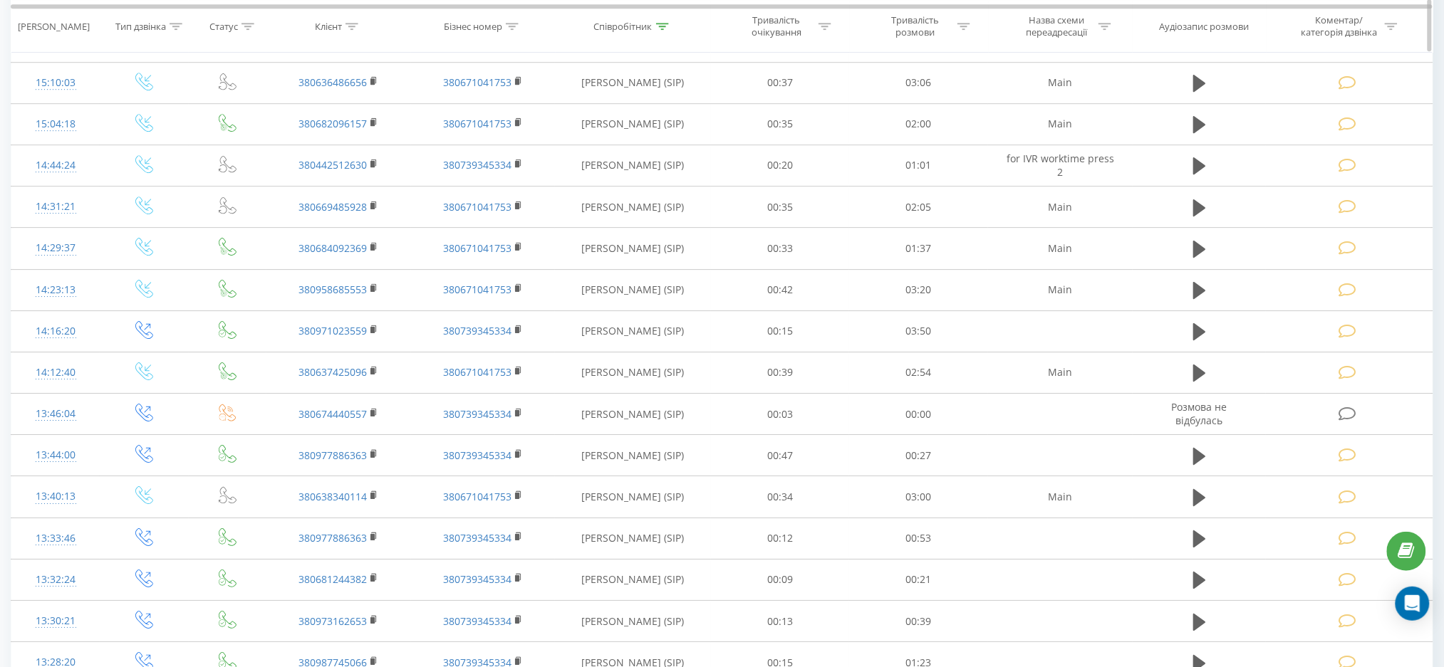
scroll to position [3492, 0]
click at [664, 27] on icon at bounding box center [662, 26] width 13 height 7
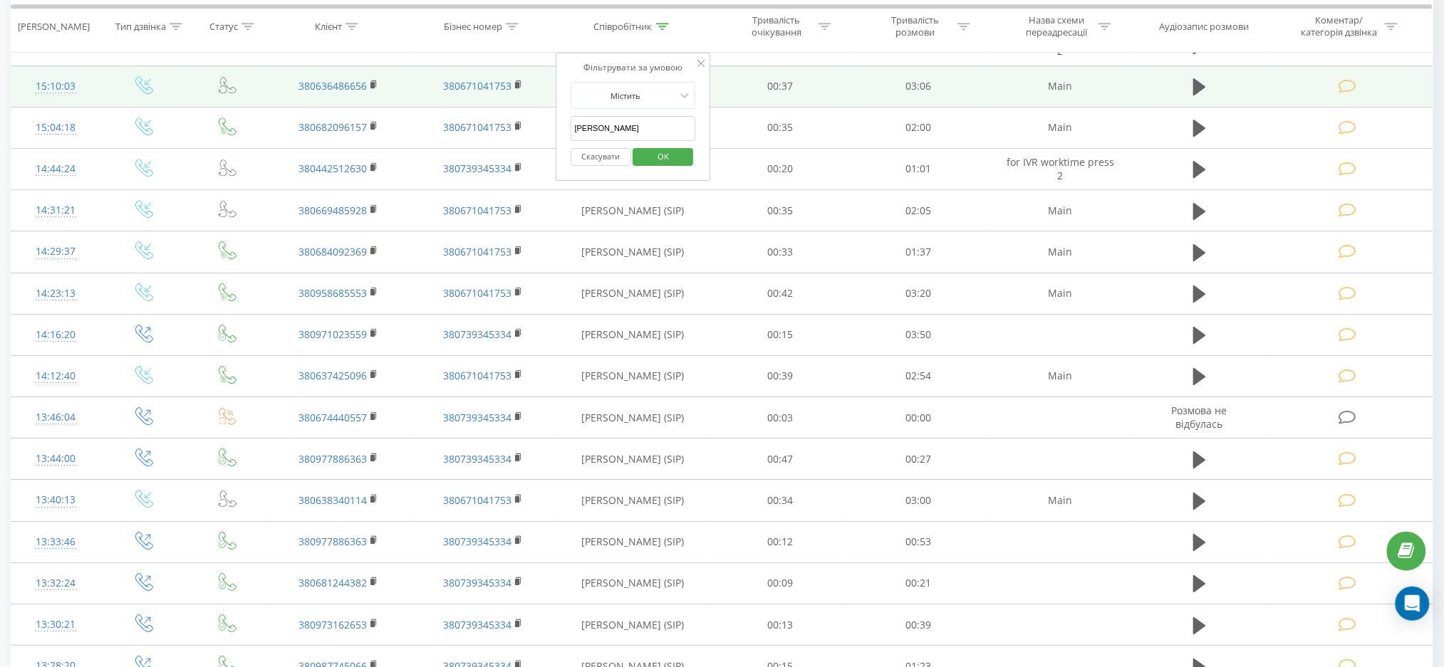
drag, startPoint x: 567, startPoint y: 125, endPoint x: 489, endPoint y: 107, distance: 80.4
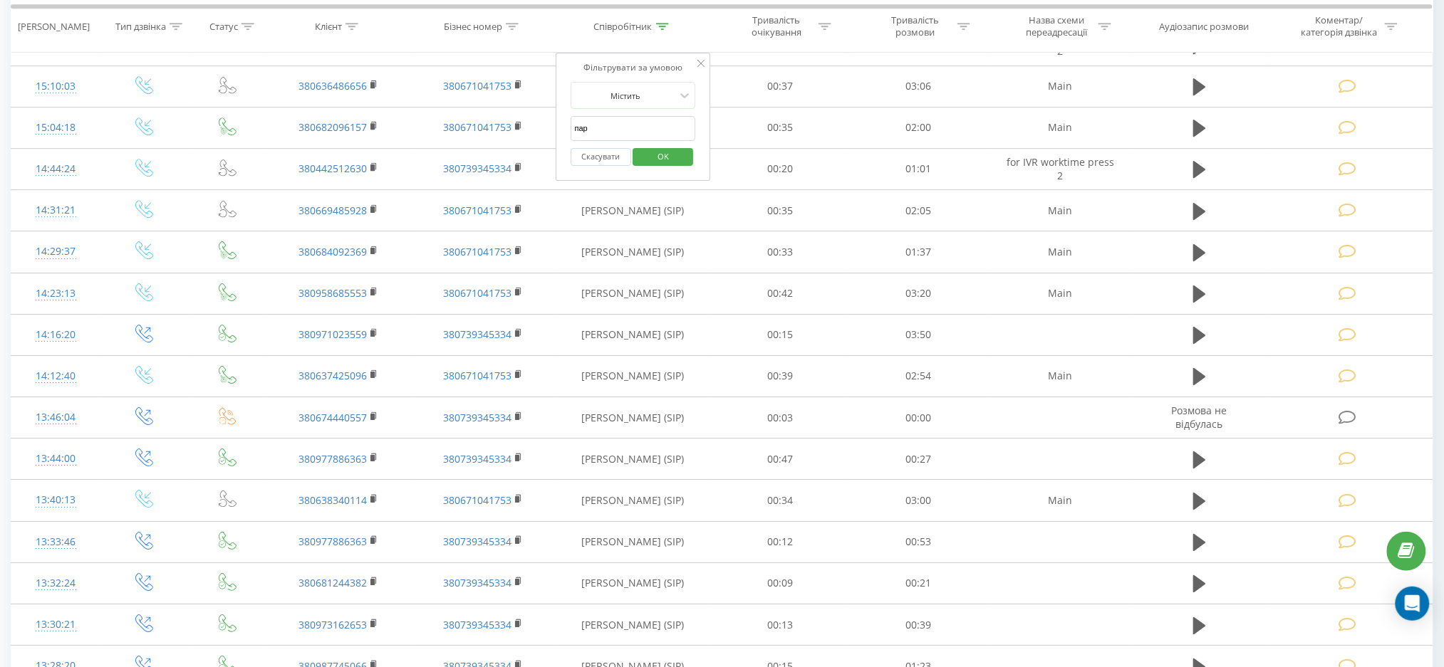
type input "[PERSON_NAME]"
click at [665, 152] on span "OK" at bounding box center [663, 156] width 40 height 22
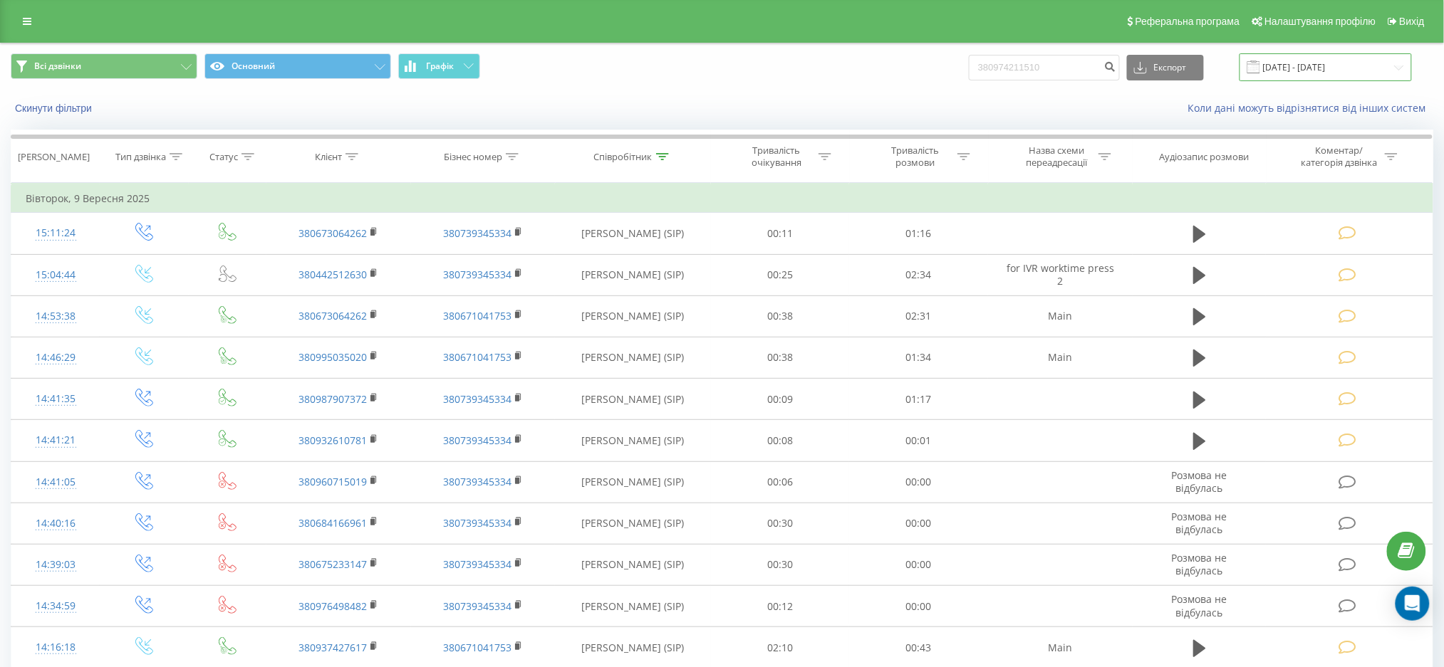
click at [1352, 63] on input "[DATE] - [DATE]" at bounding box center [1325, 67] width 172 height 28
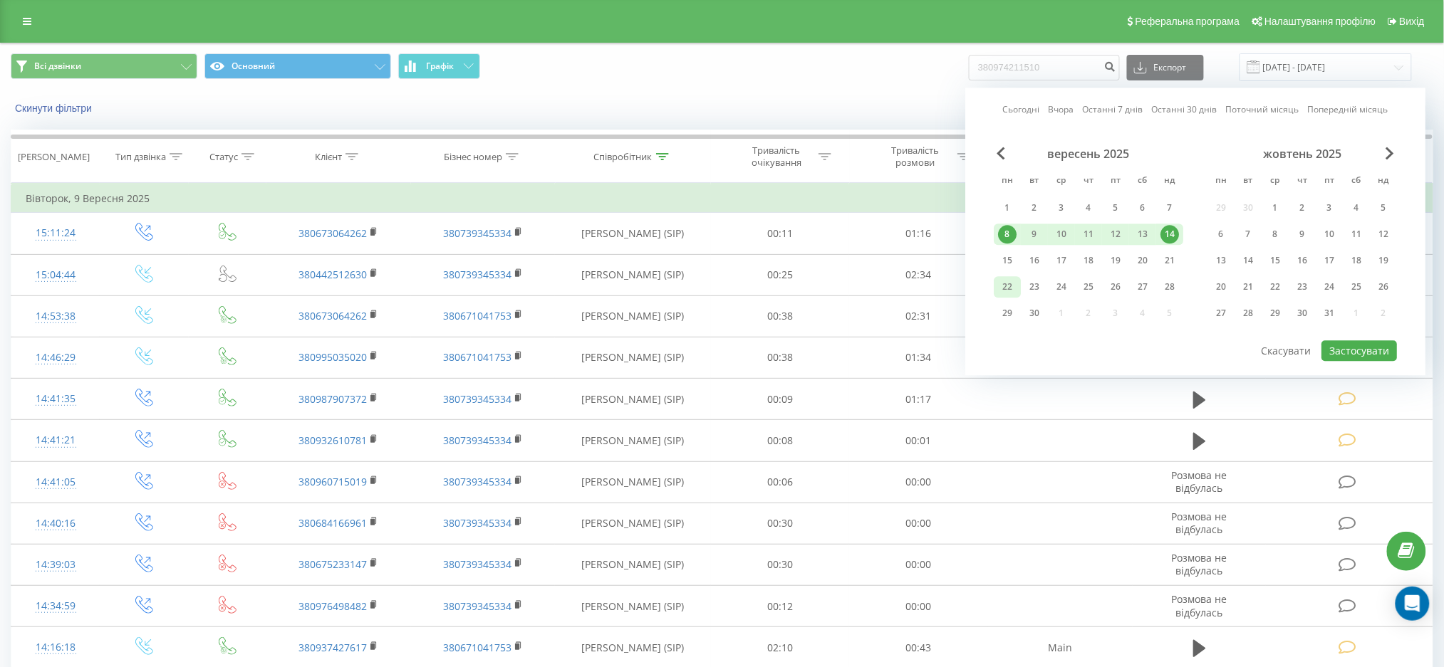
click at [1001, 284] on div "22" at bounding box center [1007, 287] width 19 height 19
click at [1045, 286] on div "23" at bounding box center [1034, 286] width 27 height 21
click at [1360, 353] on button "Застосувати" at bounding box center [1359, 350] width 76 height 21
type input "[DATE] - [DATE]"
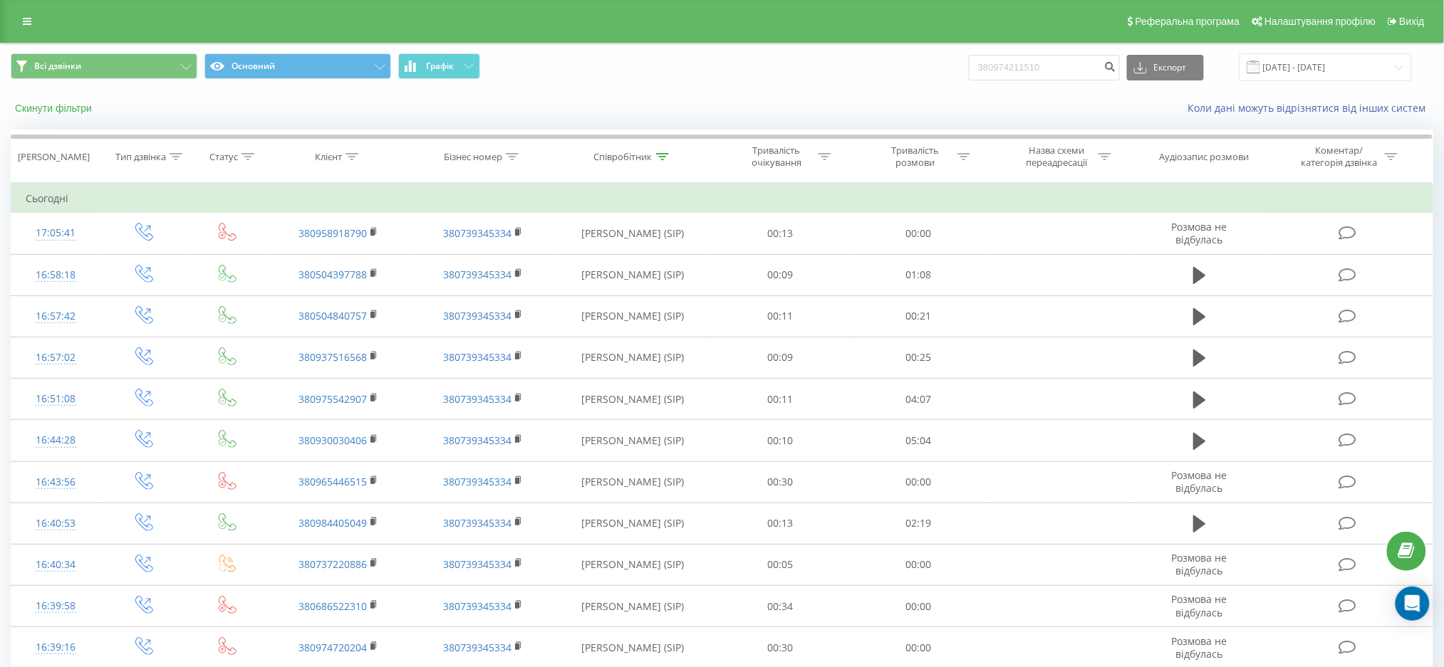
click at [38, 106] on button "Скинути фільтри" at bounding box center [55, 108] width 88 height 13
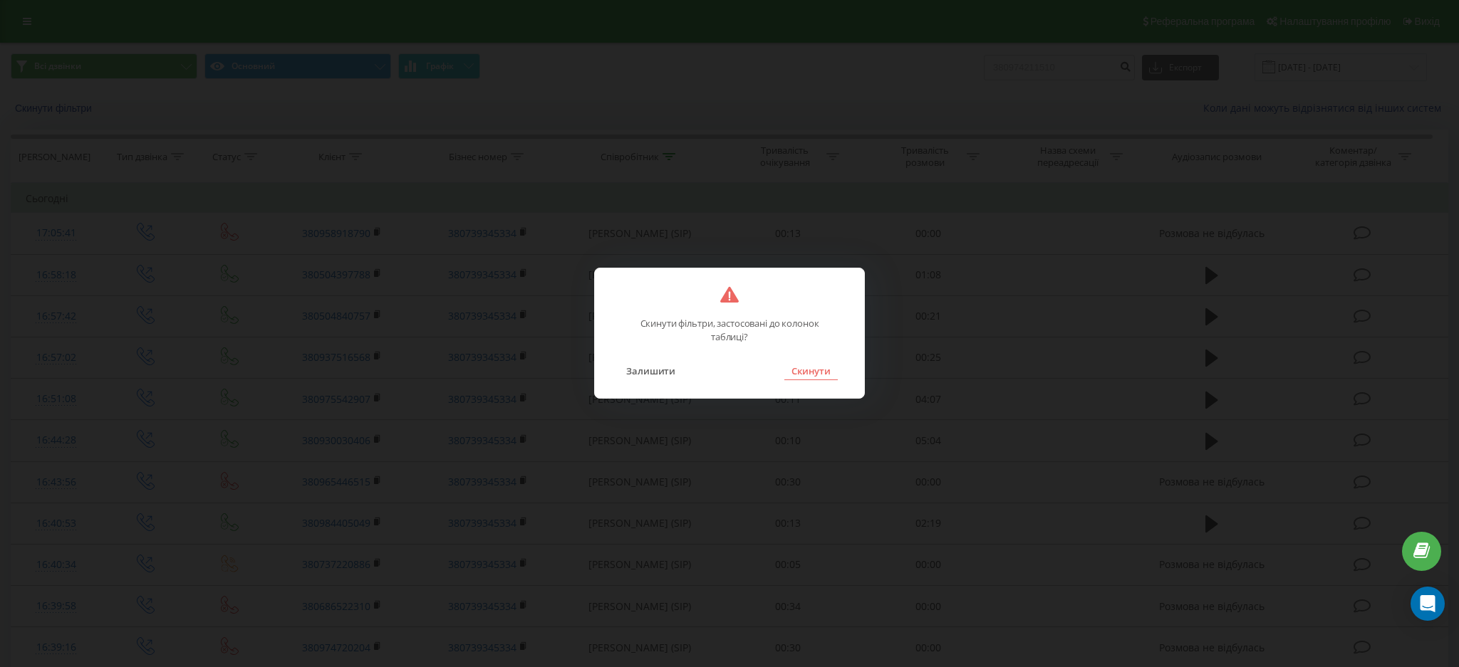
click at [801, 368] on button "Скинути" at bounding box center [810, 371] width 53 height 19
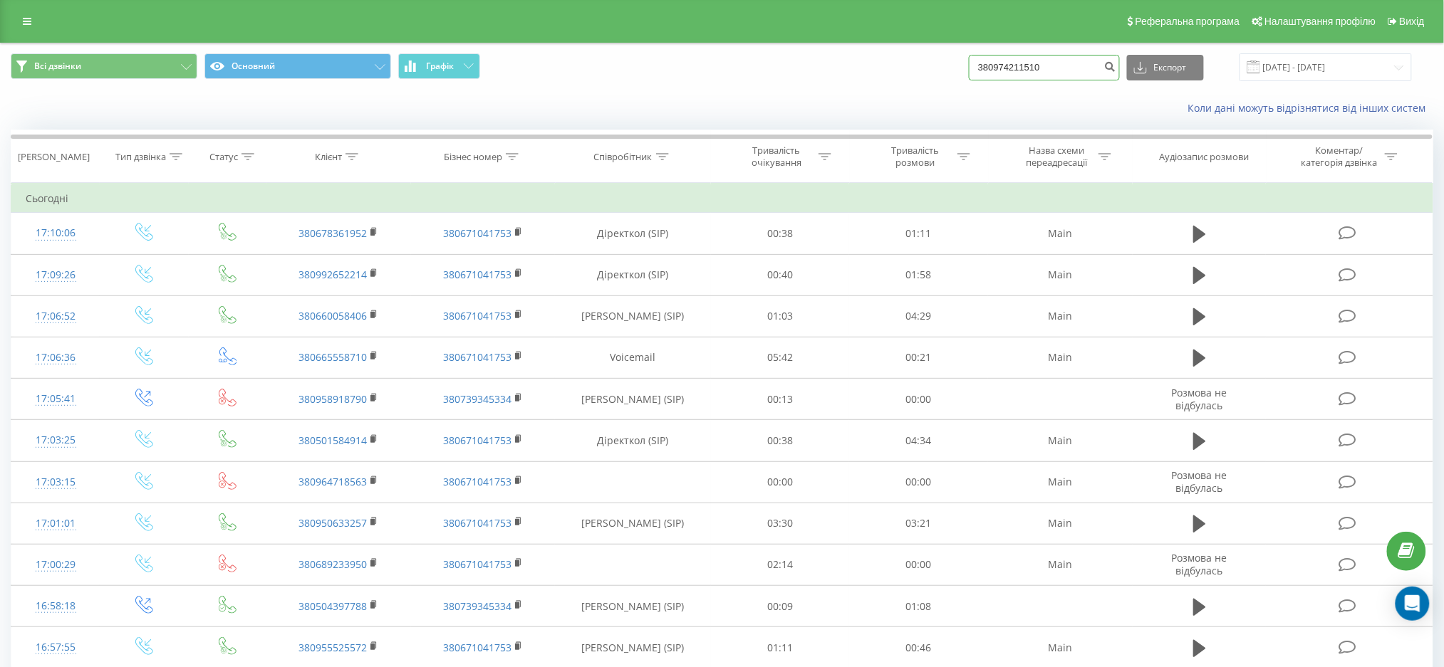
click at [1081, 66] on input "380974211510" at bounding box center [1044, 68] width 151 height 26
paste input "380974613439"
type input "380974211510380974613439"
click at [1120, 61] on button "submit" at bounding box center [1110, 68] width 19 height 26
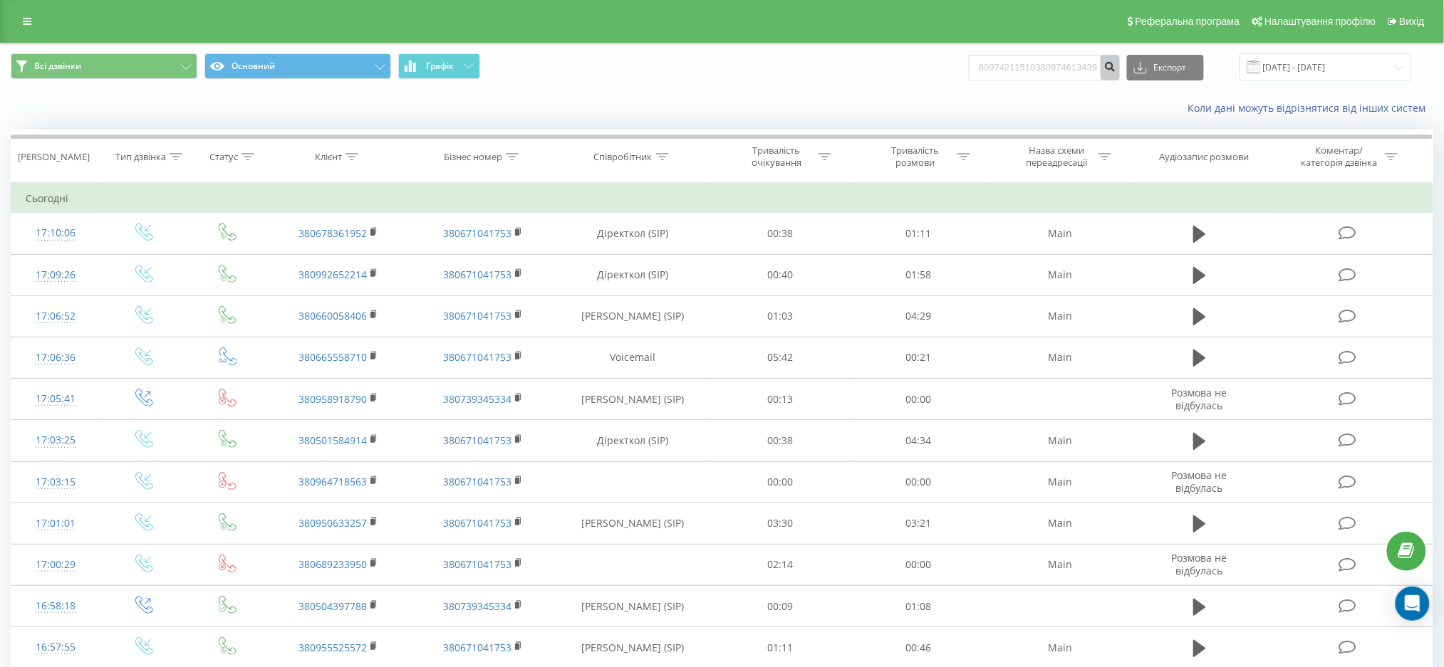
scroll to position [0, 0]
